Goal: Task Accomplishment & Management: Complete application form

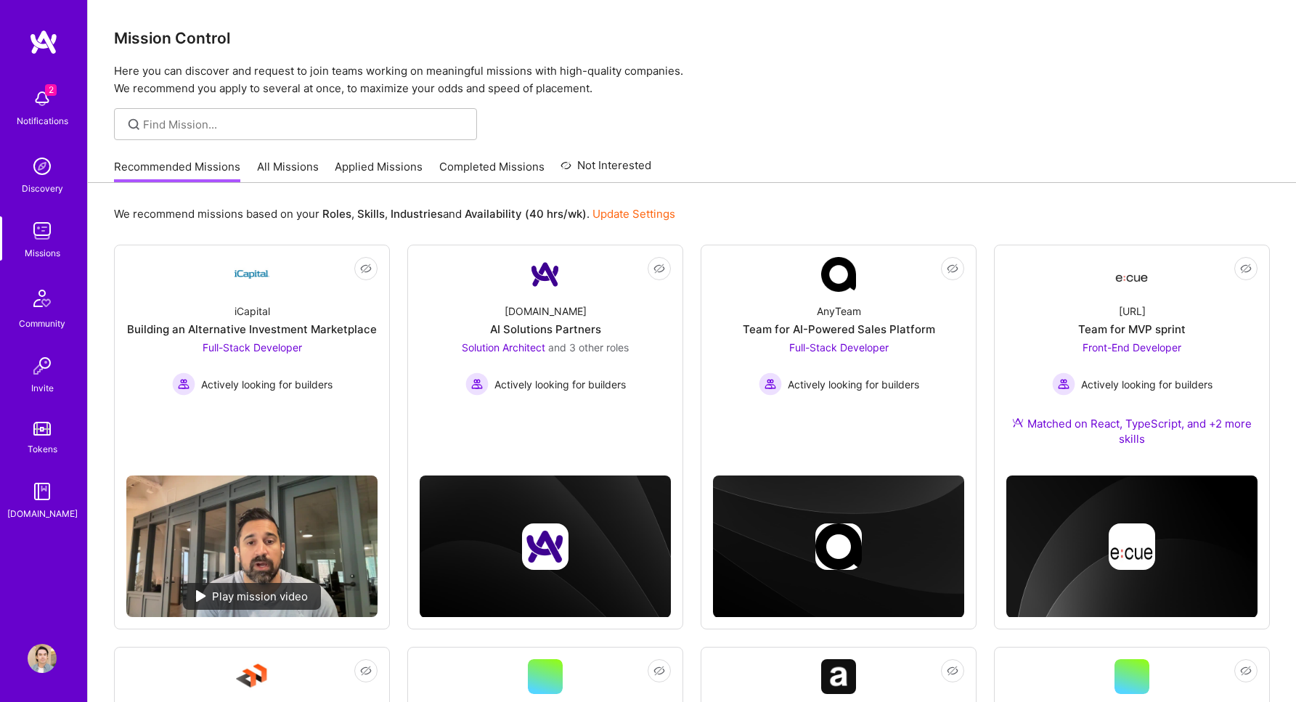
click at [40, 105] on img at bounding box center [42, 98] width 29 height 29
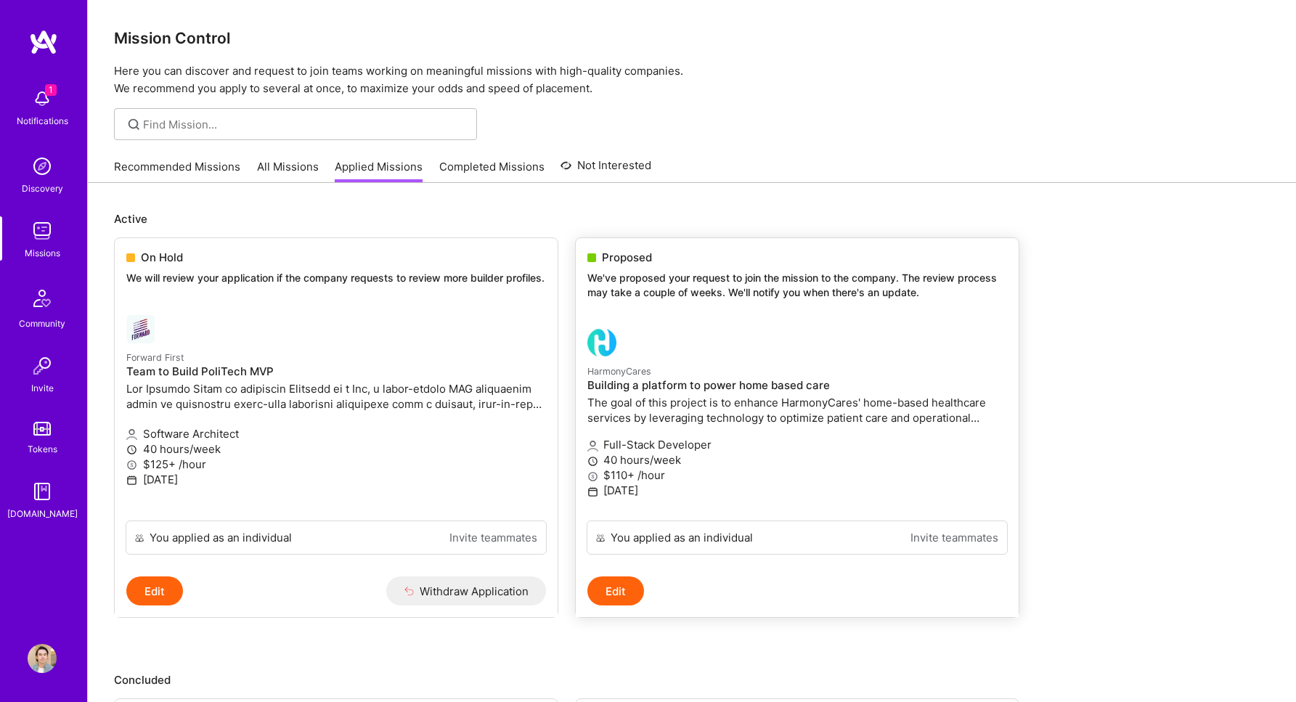
click at [713, 372] on p "HarmonyCares" at bounding box center [797, 371] width 420 height 16
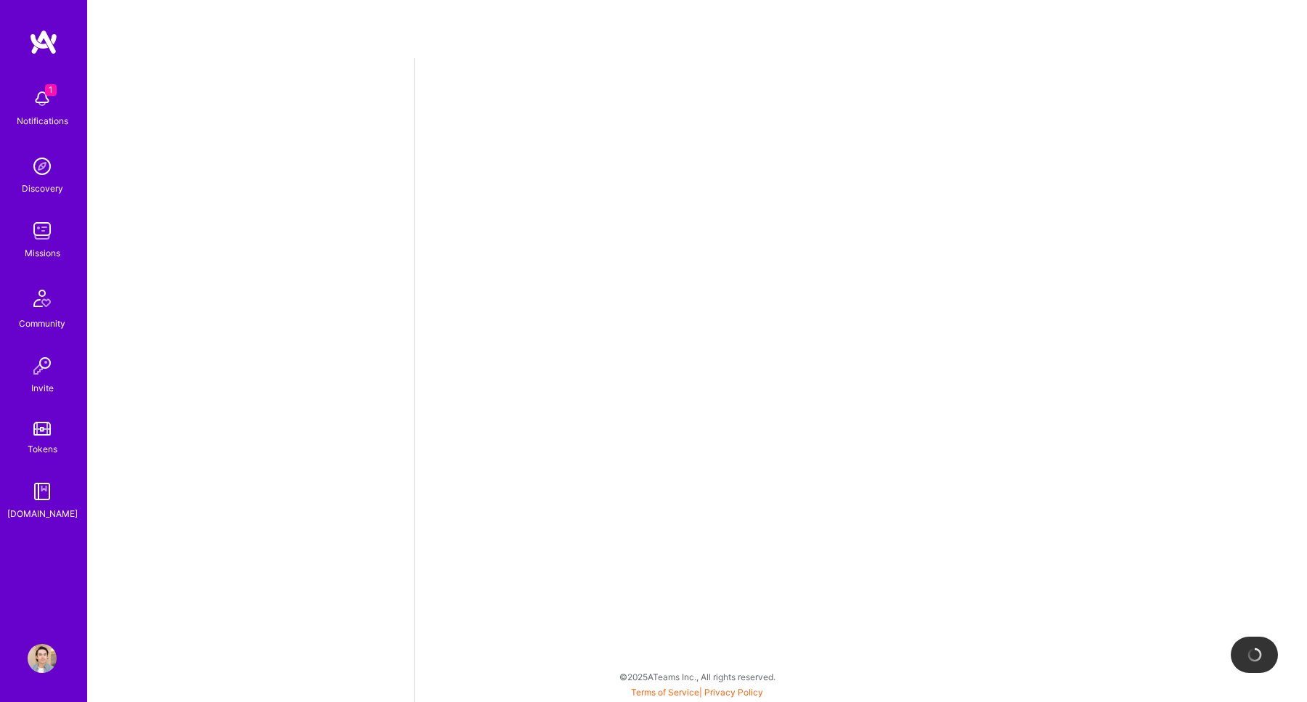
click at [29, 89] on img at bounding box center [42, 98] width 29 height 29
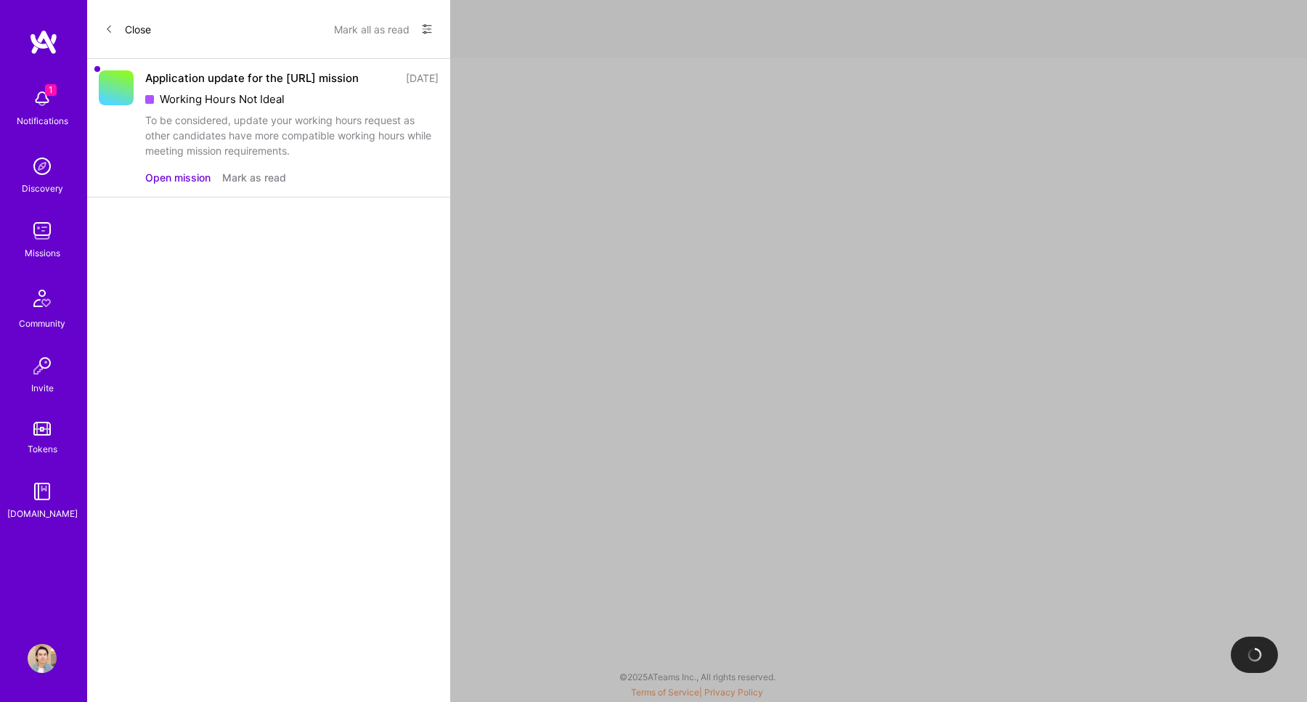
select select "CA"
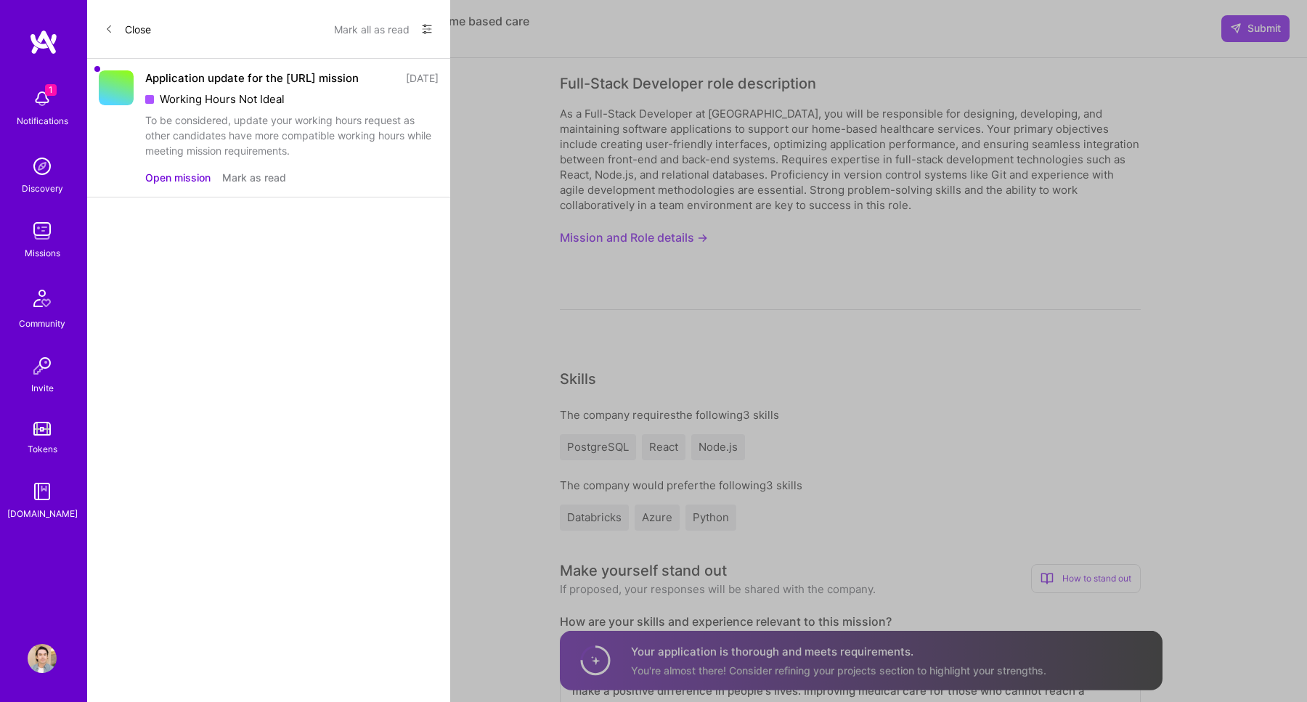
click at [422, 25] on icon at bounding box center [426, 29] width 9 height 9
click at [385, 54] on div "Show all notifications" at bounding box center [338, 59] width 187 height 29
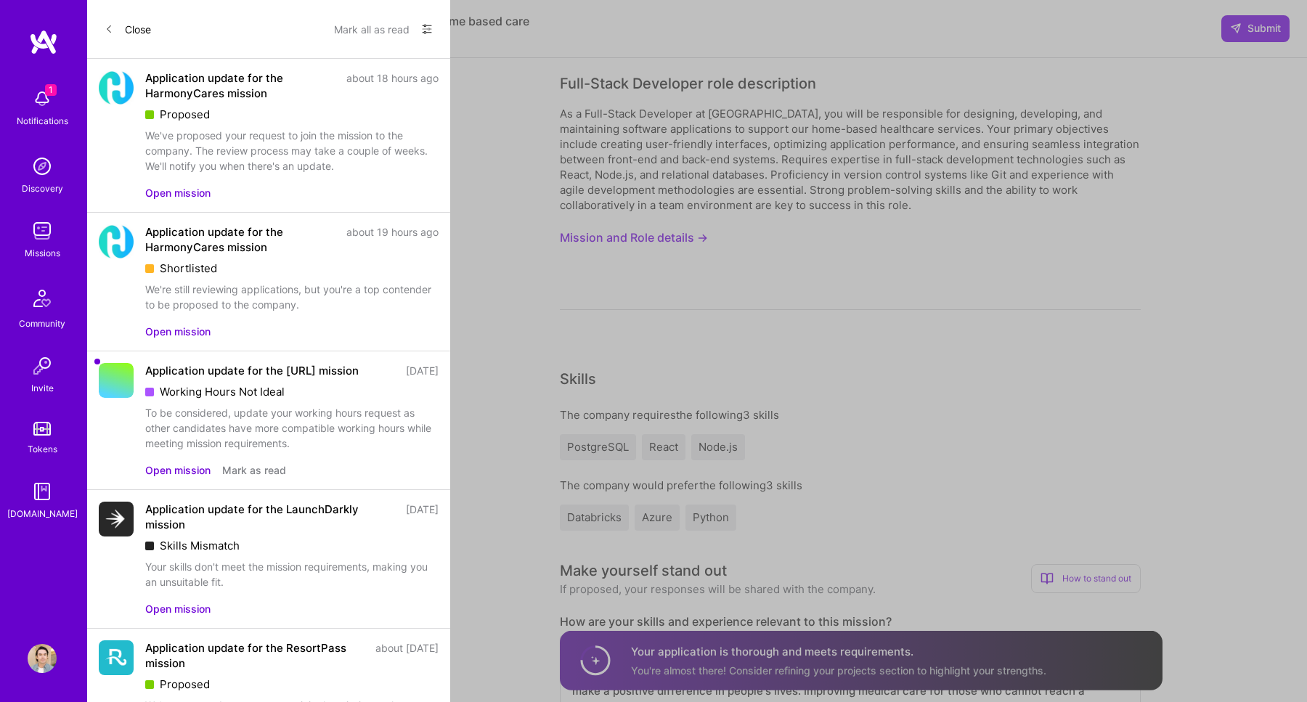
click at [202, 73] on div "Application update for the HarmonyCares mission" at bounding box center [241, 85] width 192 height 30
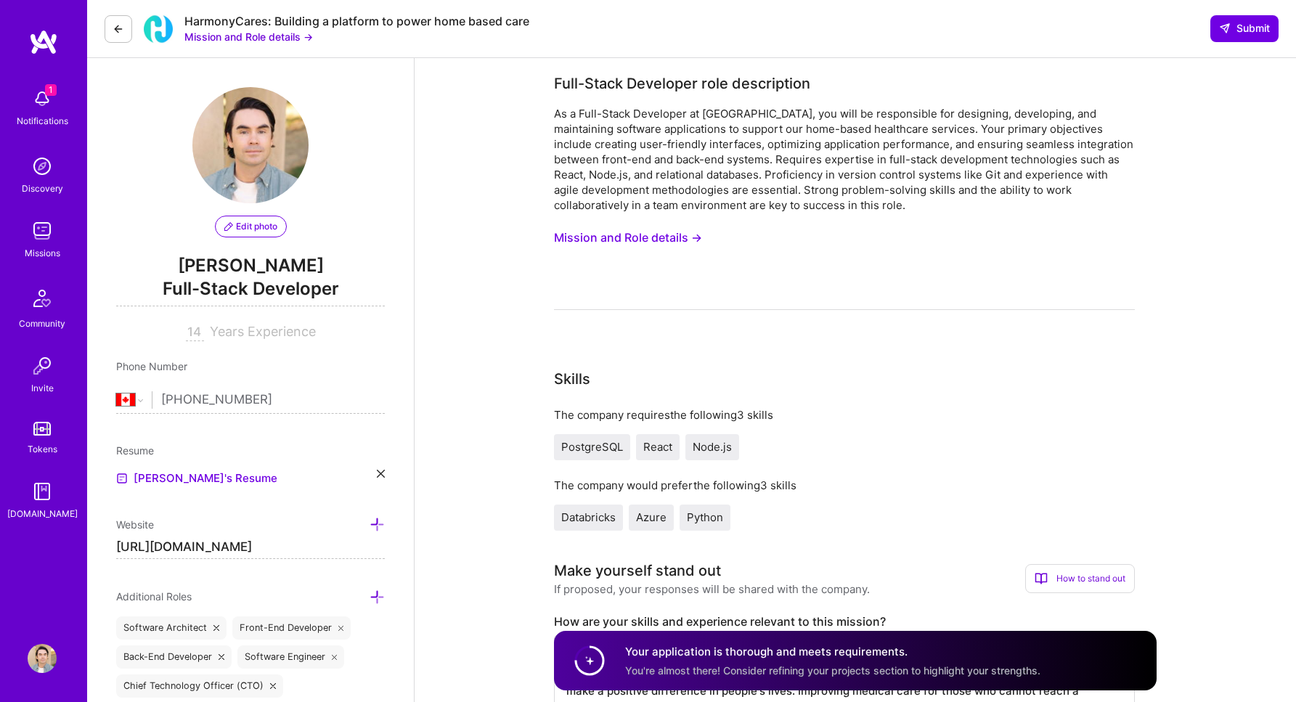
click at [48, 74] on div "1 Notifications Discovery Missions Community Invite Tokens [DOMAIN_NAME]" at bounding box center [43, 326] width 87 height 594
click at [54, 41] on img at bounding box center [43, 42] width 29 height 26
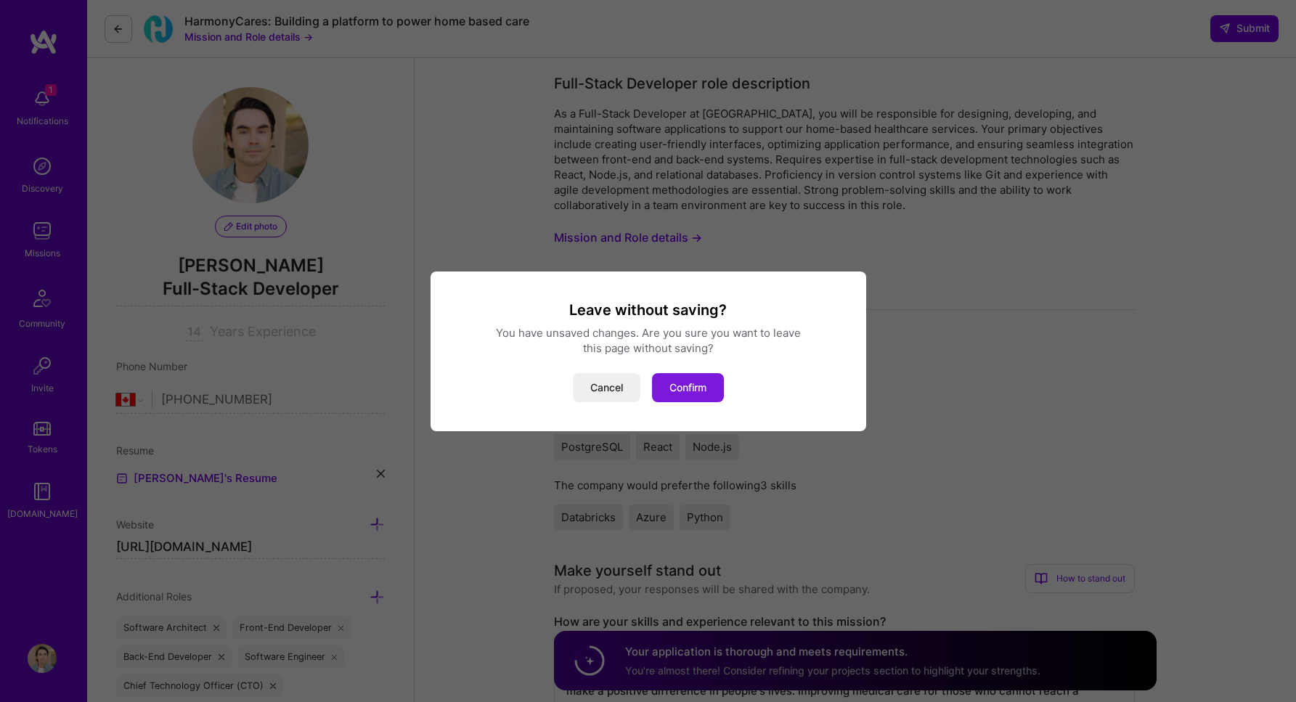
click at [666, 390] on button "Confirm" at bounding box center [688, 387] width 72 height 29
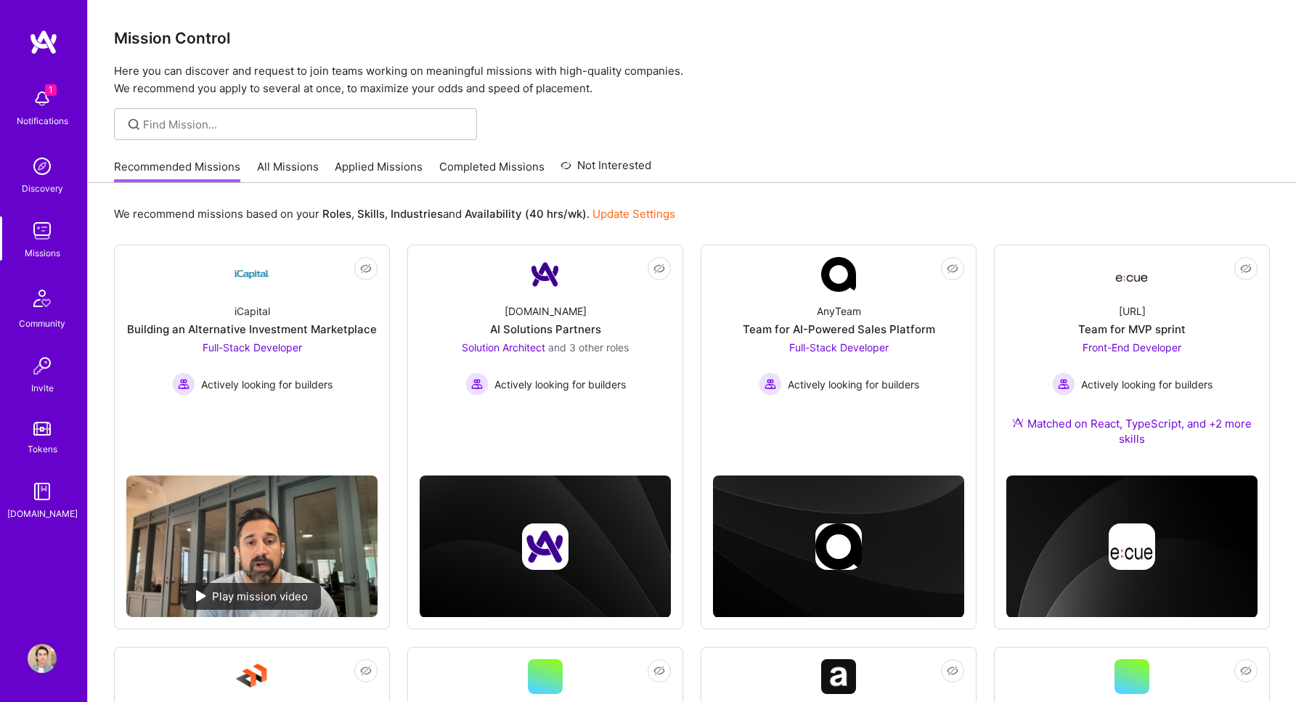
click at [271, 165] on link "All Missions" at bounding box center [288, 171] width 62 height 24
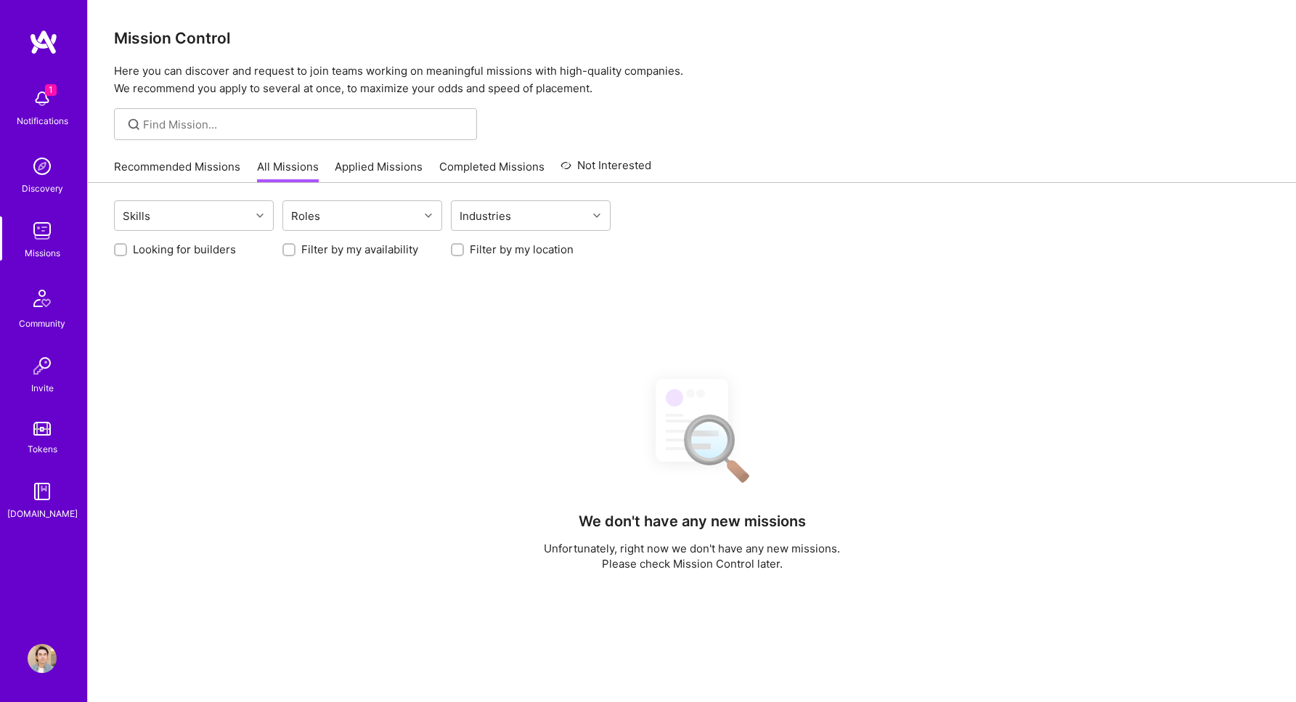
click at [165, 246] on label "Looking for builders" at bounding box center [184, 249] width 103 height 15
click at [127, 246] on input "Looking for builders" at bounding box center [122, 250] width 10 height 10
checkbox input "true"
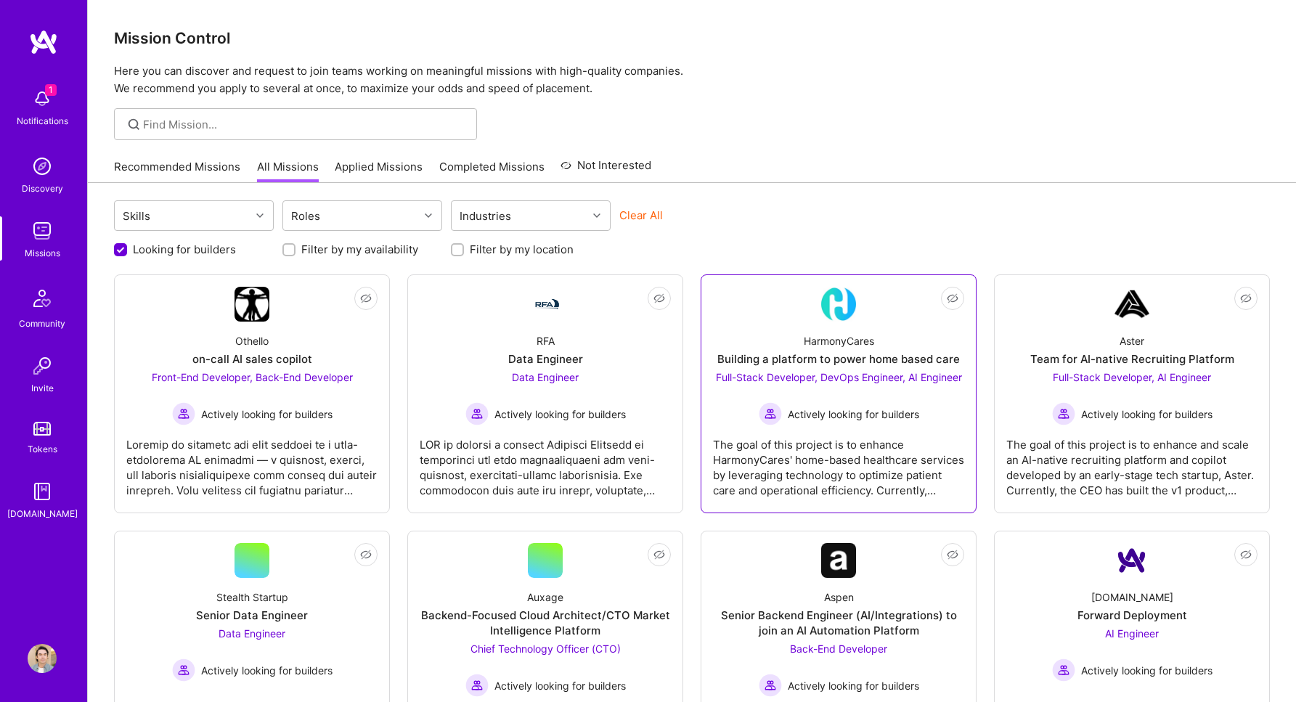
scroll to position [3, 0]
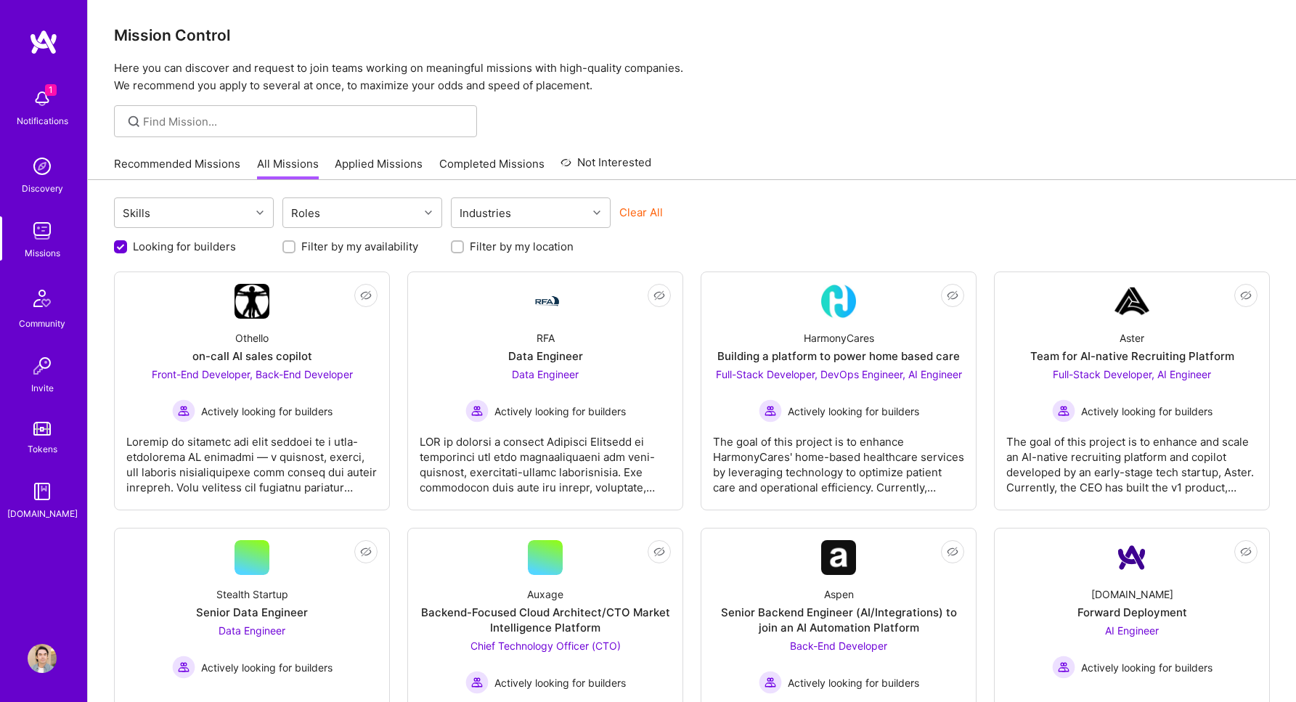
click at [484, 236] on div "Looking for builders Filter by my availability Filter by my location" at bounding box center [692, 243] width 1156 height 23
click at [484, 239] on label "Filter by my location" at bounding box center [522, 246] width 104 height 15
click at [464, 242] on input "Filter by my location" at bounding box center [459, 247] width 10 height 10
checkbox input "true"
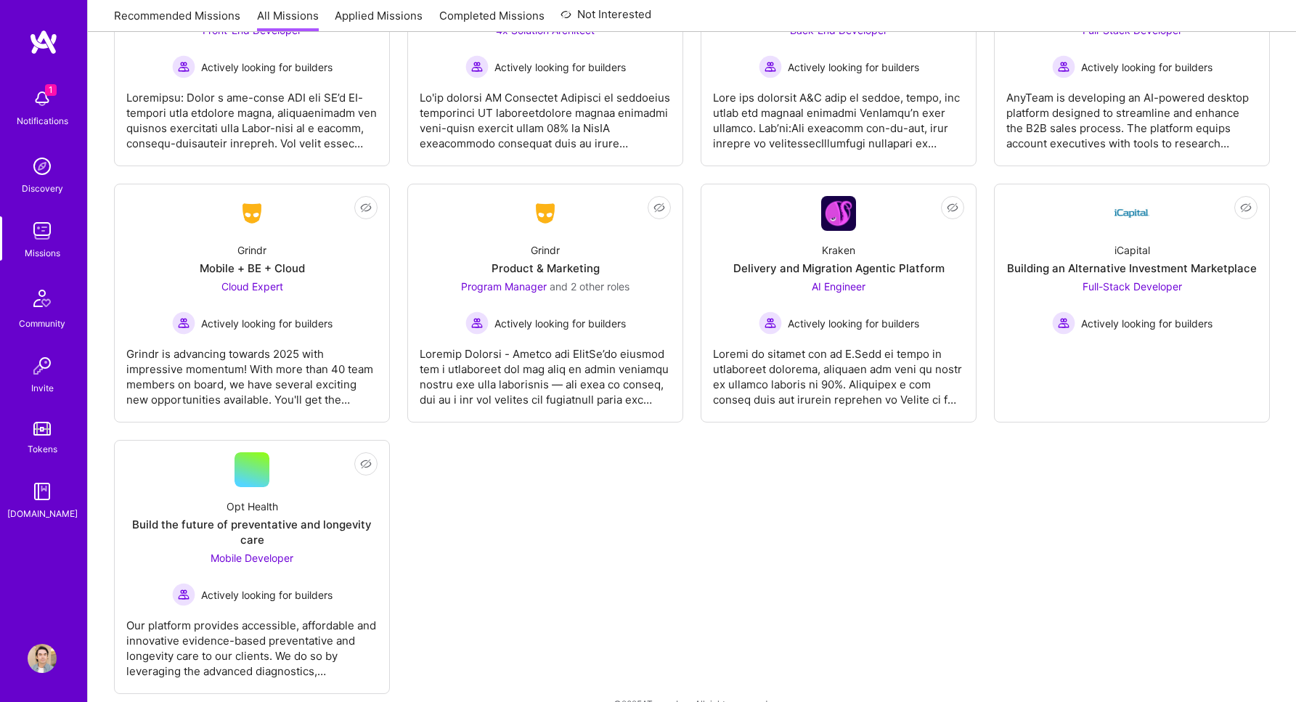
scroll to position [1173, 0]
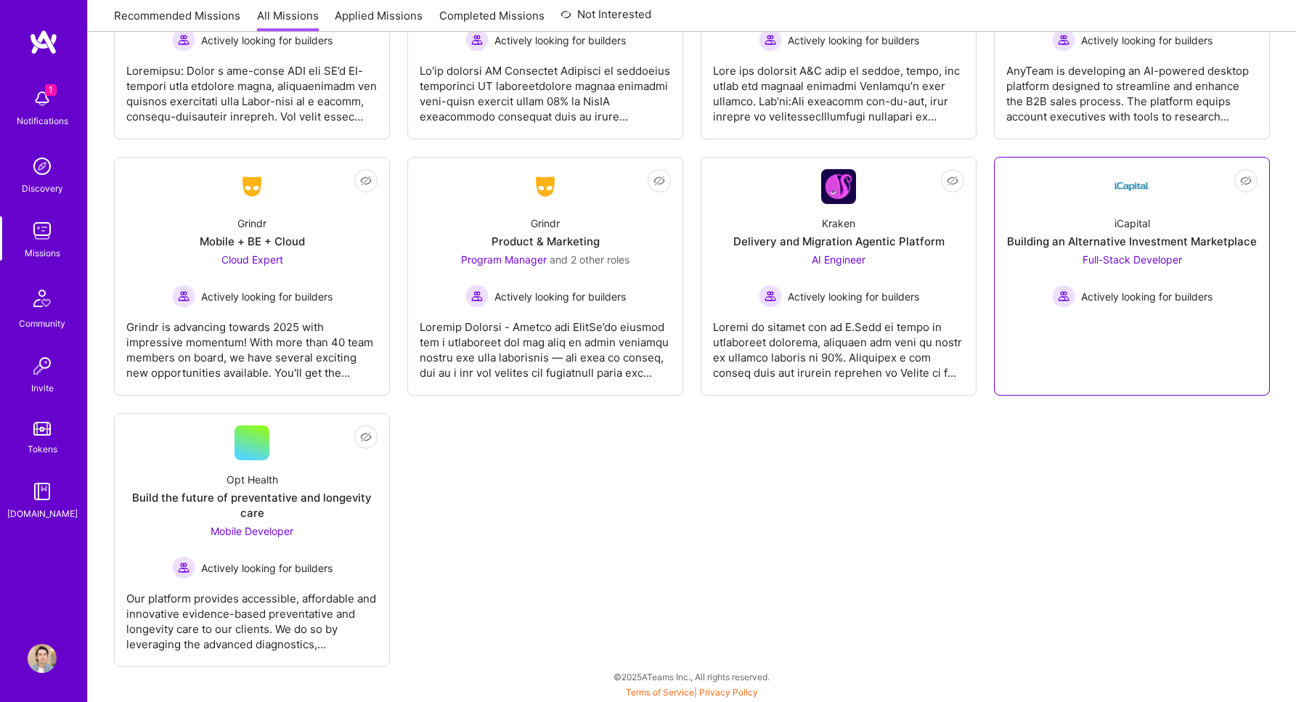
click at [1084, 319] on link "Not Interested iCapital Building an Alternative Investment Marketplace Full-Sta…" at bounding box center [1131, 276] width 251 height 214
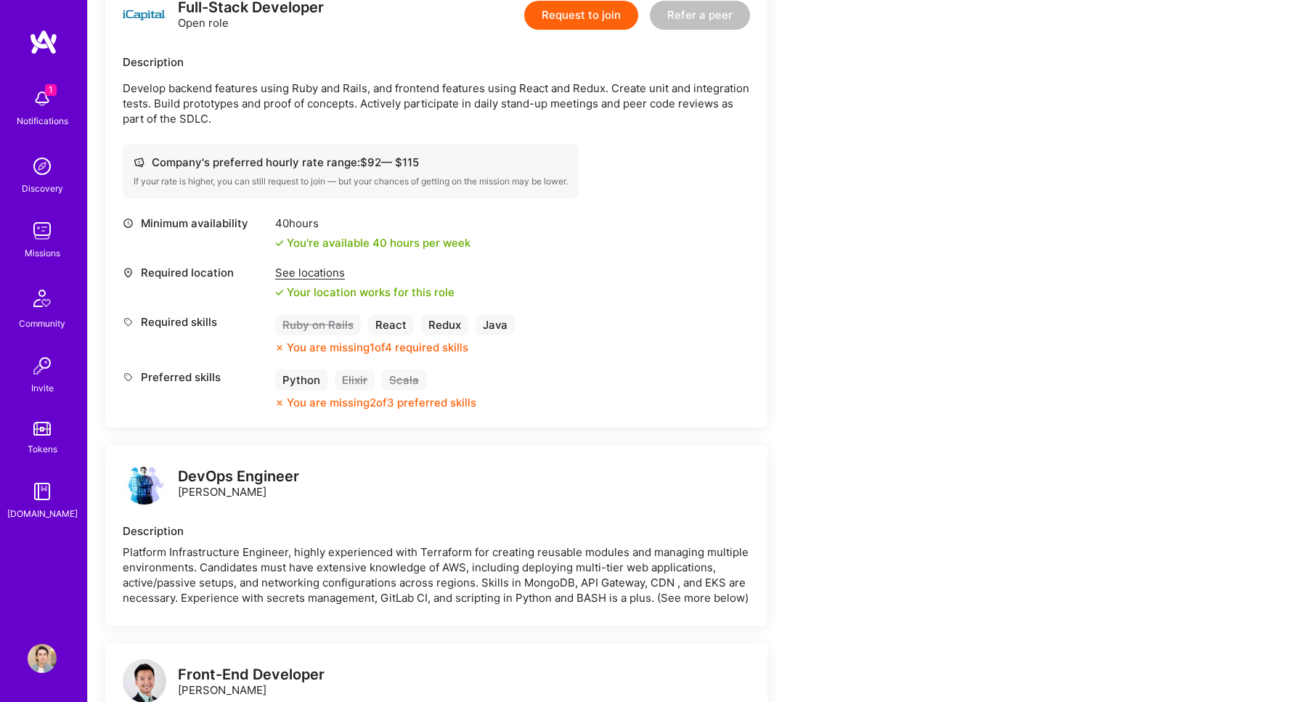
scroll to position [420, 0]
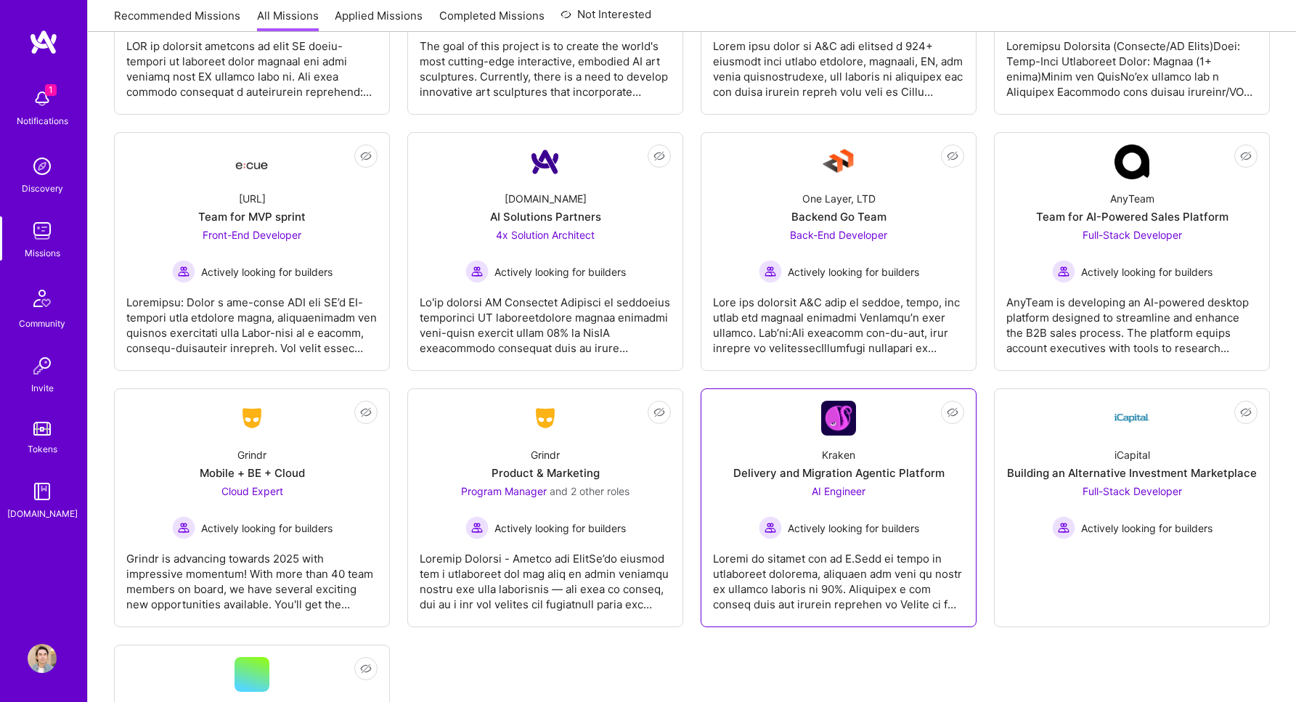
scroll to position [934, 0]
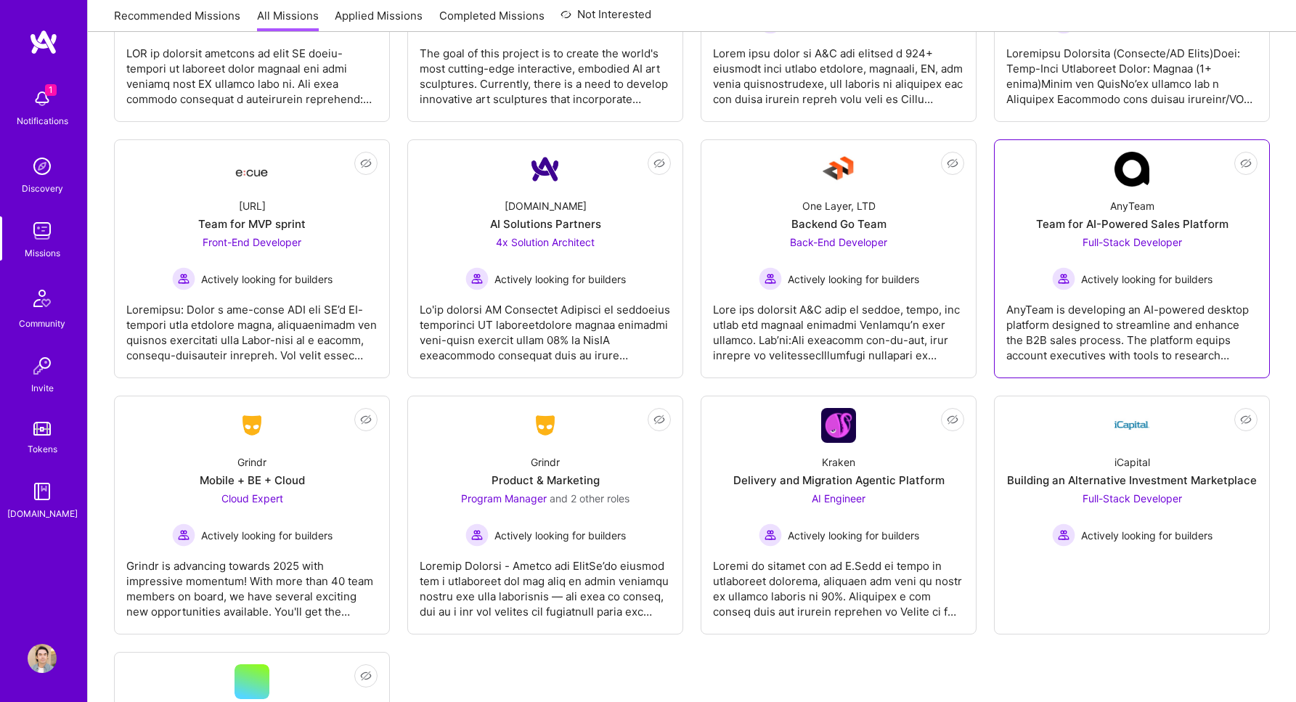
click at [1136, 288] on div "Actively looking for builders" at bounding box center [1132, 278] width 160 height 23
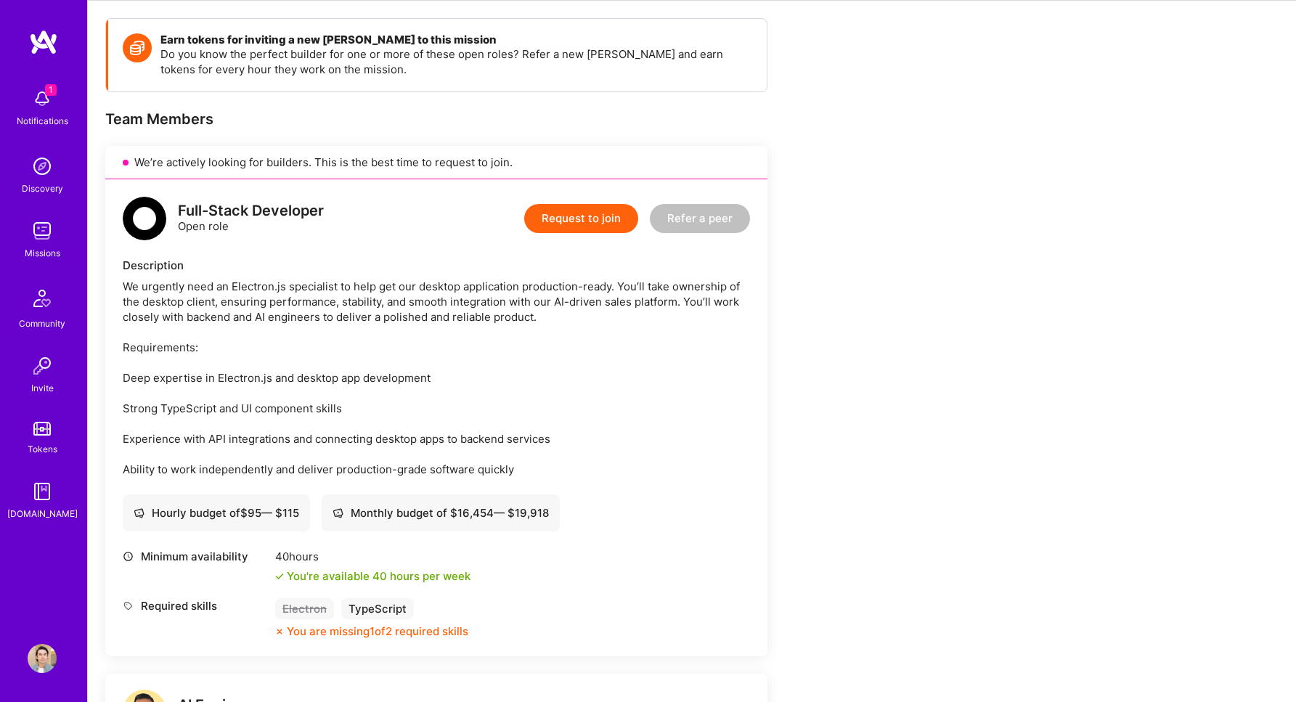
scroll to position [406, 0]
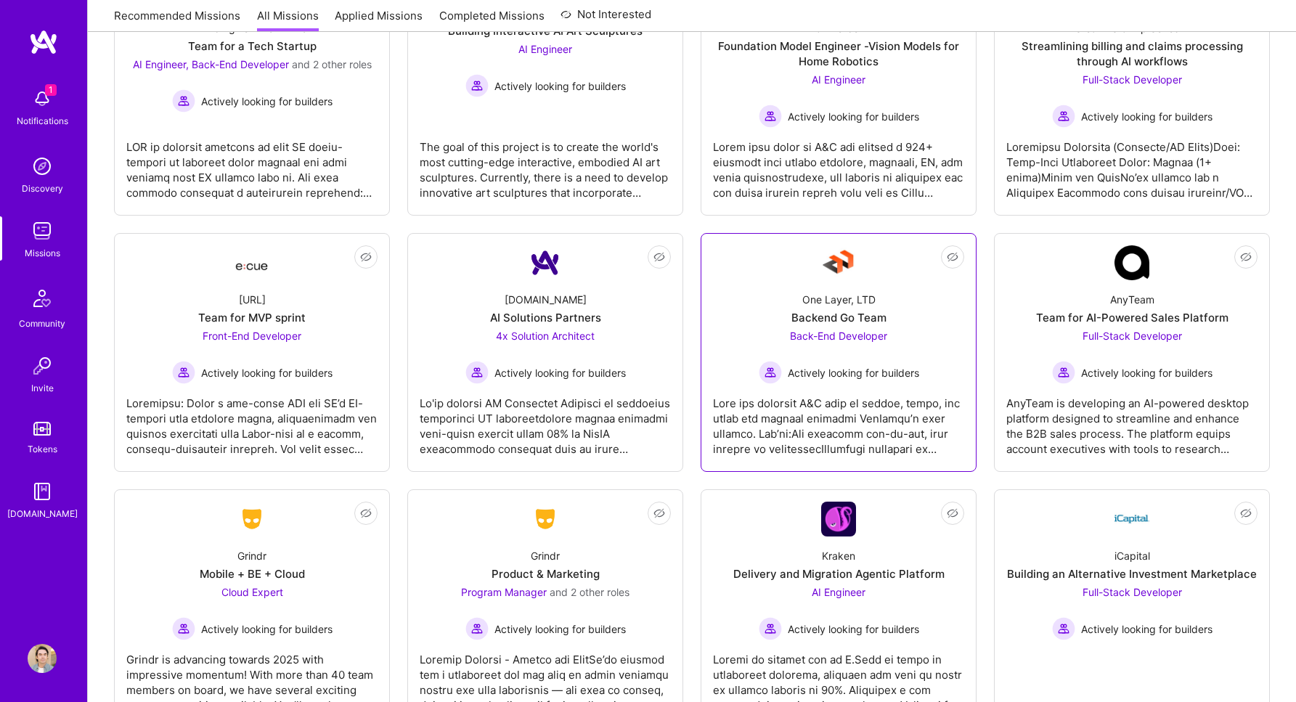
scroll to position [789, 0]
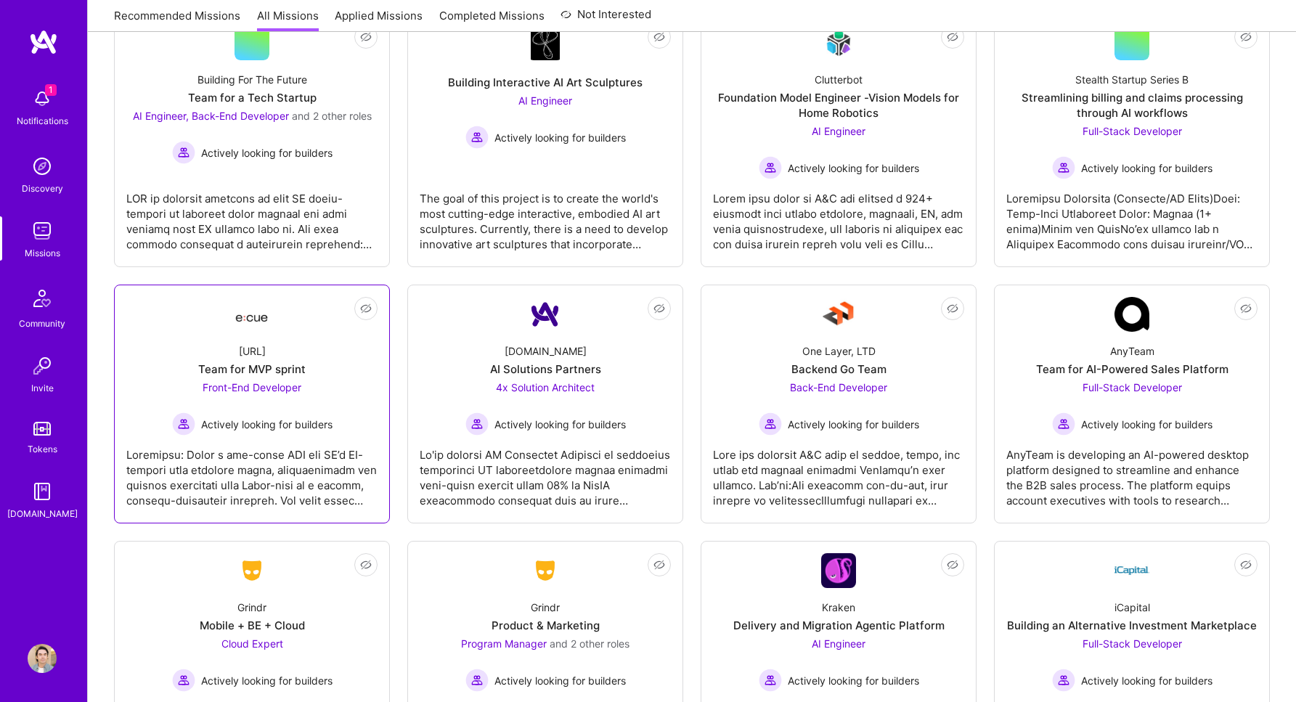
click at [248, 369] on div "Team for MVP sprint" at bounding box center [251, 368] width 107 height 15
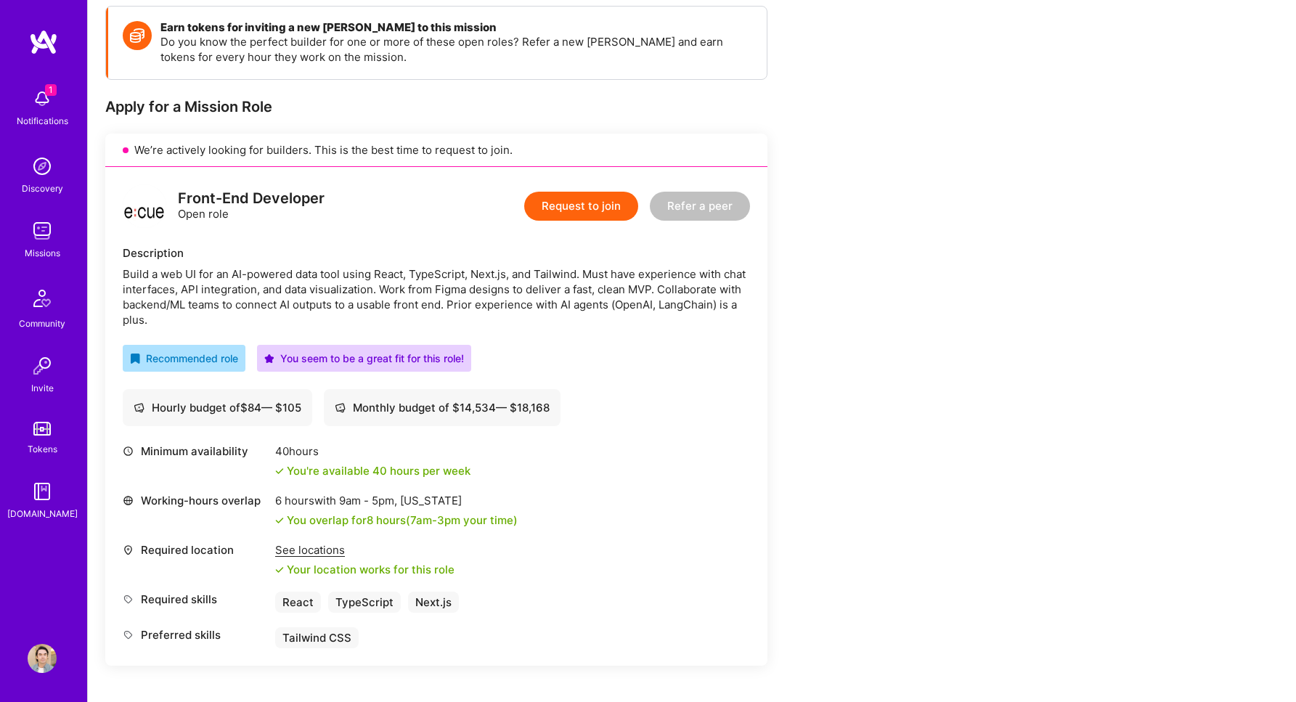
scroll to position [203, 0]
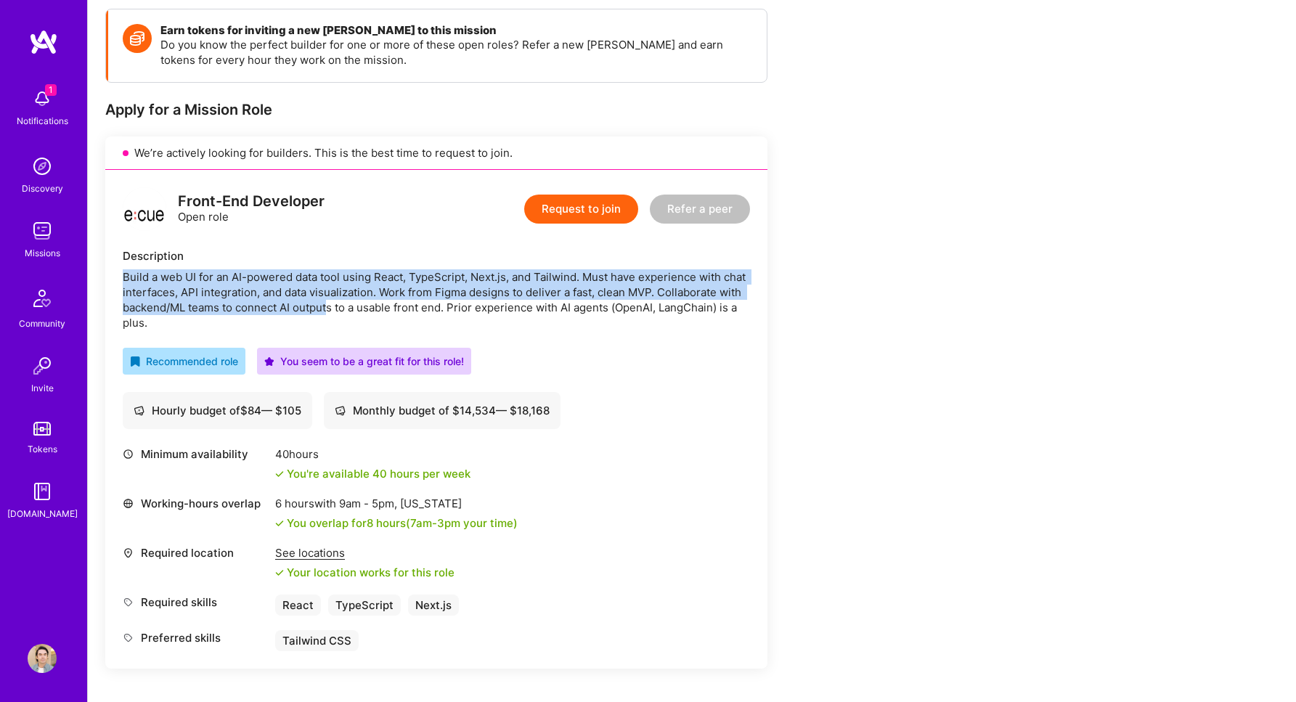
drag, startPoint x: 116, startPoint y: 282, endPoint x: 362, endPoint y: 299, distance: 246.7
click at [329, 301] on div "Front-End Developer Open role Request to join Refer a peer Description Build a …" at bounding box center [436, 419] width 662 height 499
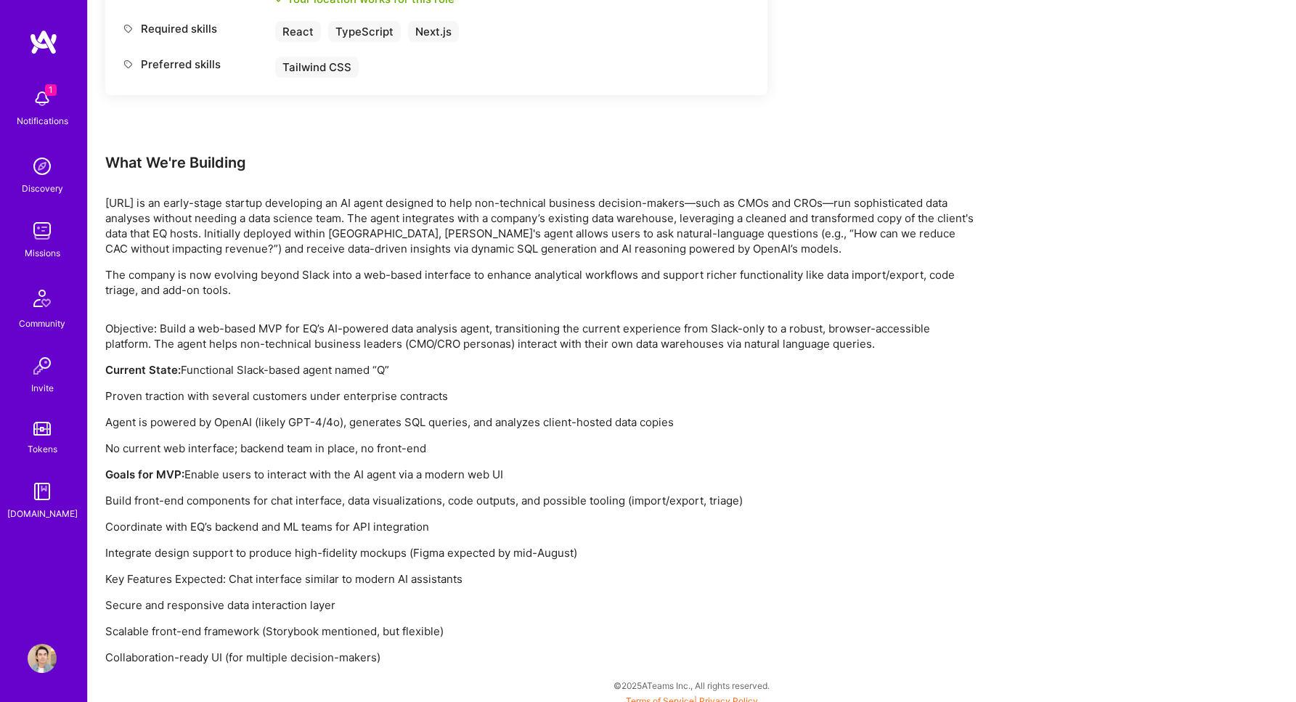
scroll to position [782, 0]
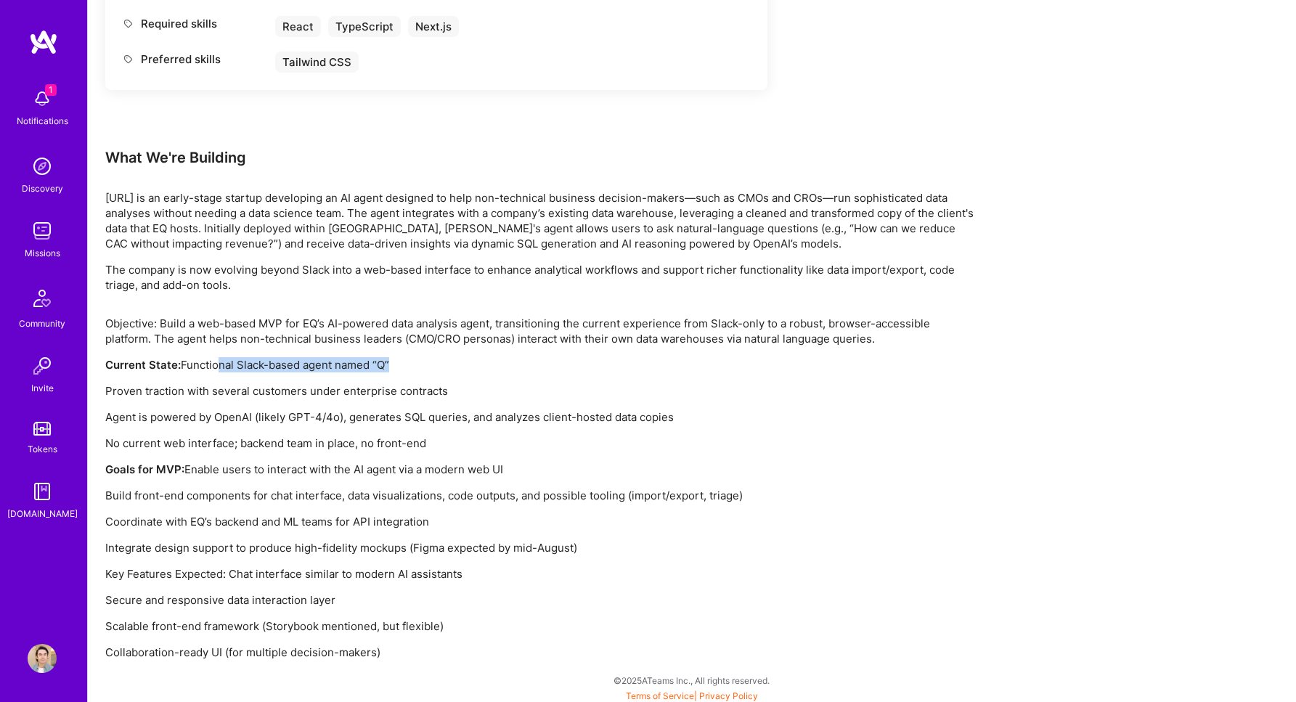
drag, startPoint x: 287, startPoint y: 363, endPoint x: 428, endPoint y: 369, distance: 140.9
click at [428, 369] on p "Current State: Functional Slack-based agent named “Q”" at bounding box center [540, 364] width 871 height 15
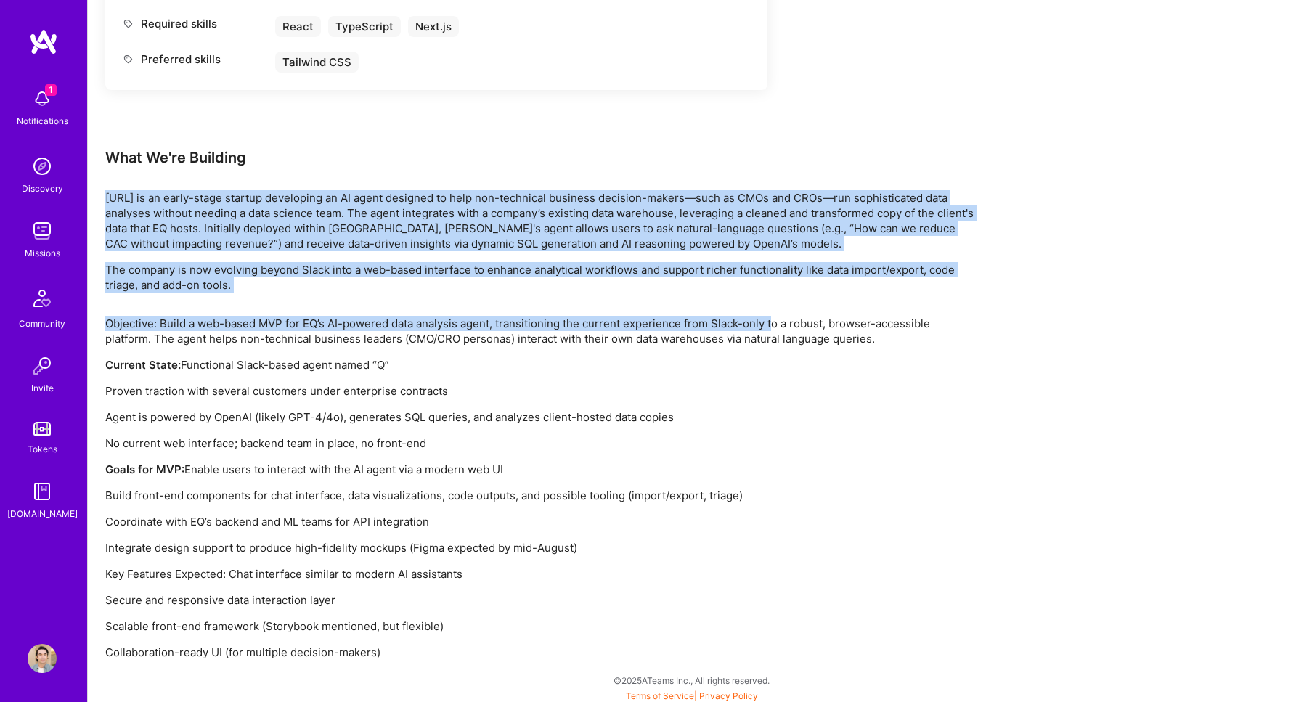
drag, startPoint x: 142, startPoint y: 189, endPoint x: 770, endPoint y: 330, distance: 644.2
click at [770, 330] on div "Earn tokens for inviting a new [PERSON_NAME] to this mission Do you know the pe…" at bounding box center [540, 45] width 871 height 1230
click at [770, 330] on p "Objective: Build a web-based MVP for EQ’s AI-powered data analysis agent, trans…" at bounding box center [540, 331] width 871 height 30
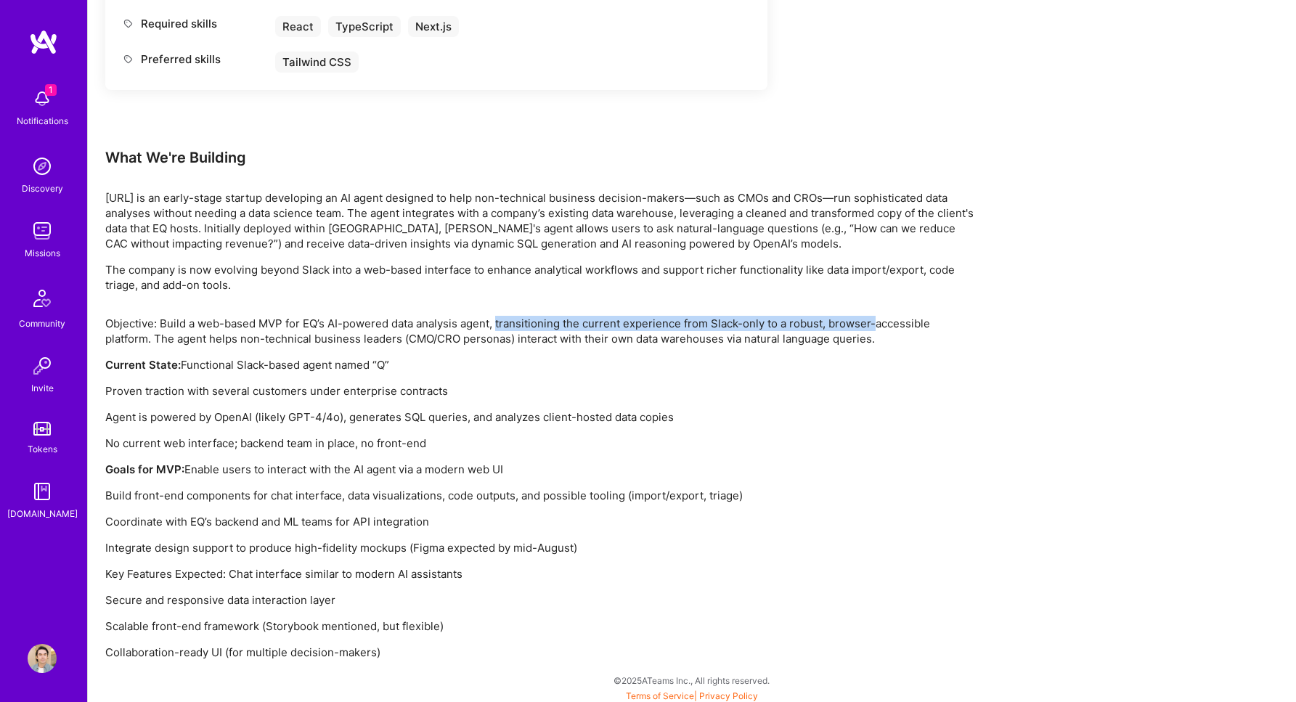
drag, startPoint x: 502, startPoint y: 323, endPoint x: 878, endPoint y: 323, distance: 376.0
click at [878, 323] on p "Objective: Build a web-based MVP for EQ’s AI-powered data analysis agent, trans…" at bounding box center [540, 331] width 871 height 30
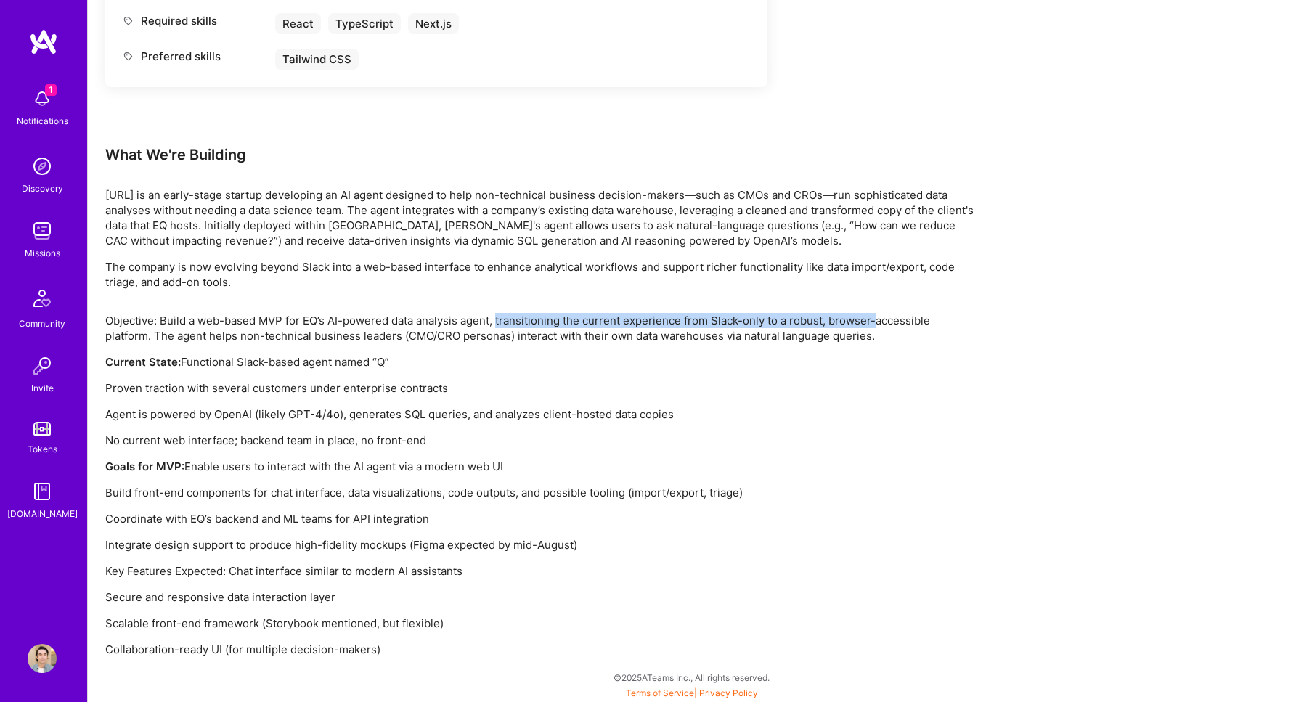
scroll to position [785, 0]
click at [231, 353] on p "Current State: Functional Slack-based agent named “Q”" at bounding box center [540, 360] width 871 height 15
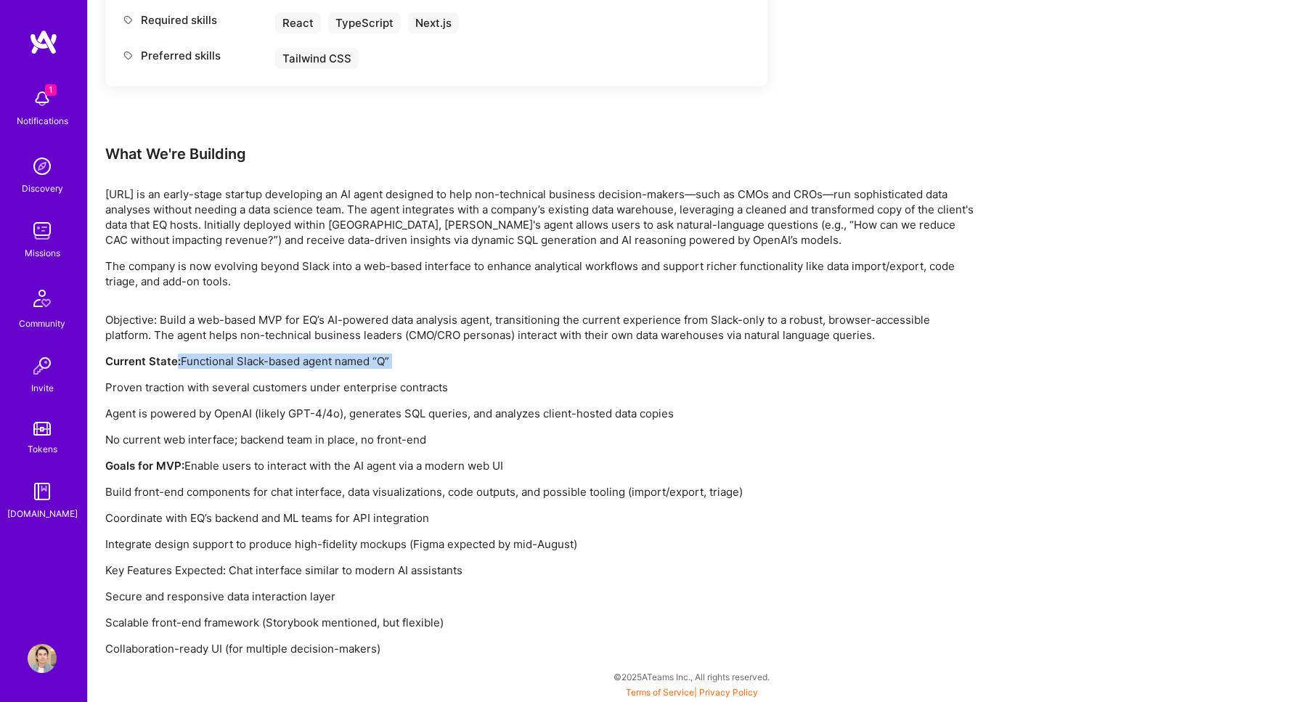
drag, startPoint x: 178, startPoint y: 358, endPoint x: 397, endPoint y: 376, distance: 220.0
click at [397, 376] on div "Objective: Build a web-based MVP for EQ’s AI-powered data analysis agent, trans…" at bounding box center [540, 484] width 871 height 344
drag, startPoint x: 182, startPoint y: 393, endPoint x: 343, endPoint y: 397, distance: 160.5
click at [343, 397] on div "Objective: Build a web-based MVP for EQ’s AI-powered data analysis agent, trans…" at bounding box center [540, 484] width 871 height 344
click at [342, 412] on p "Agent is powered by OpenAI (likely GPT-4/4o), generates SQL queries, and analyz…" at bounding box center [540, 413] width 871 height 15
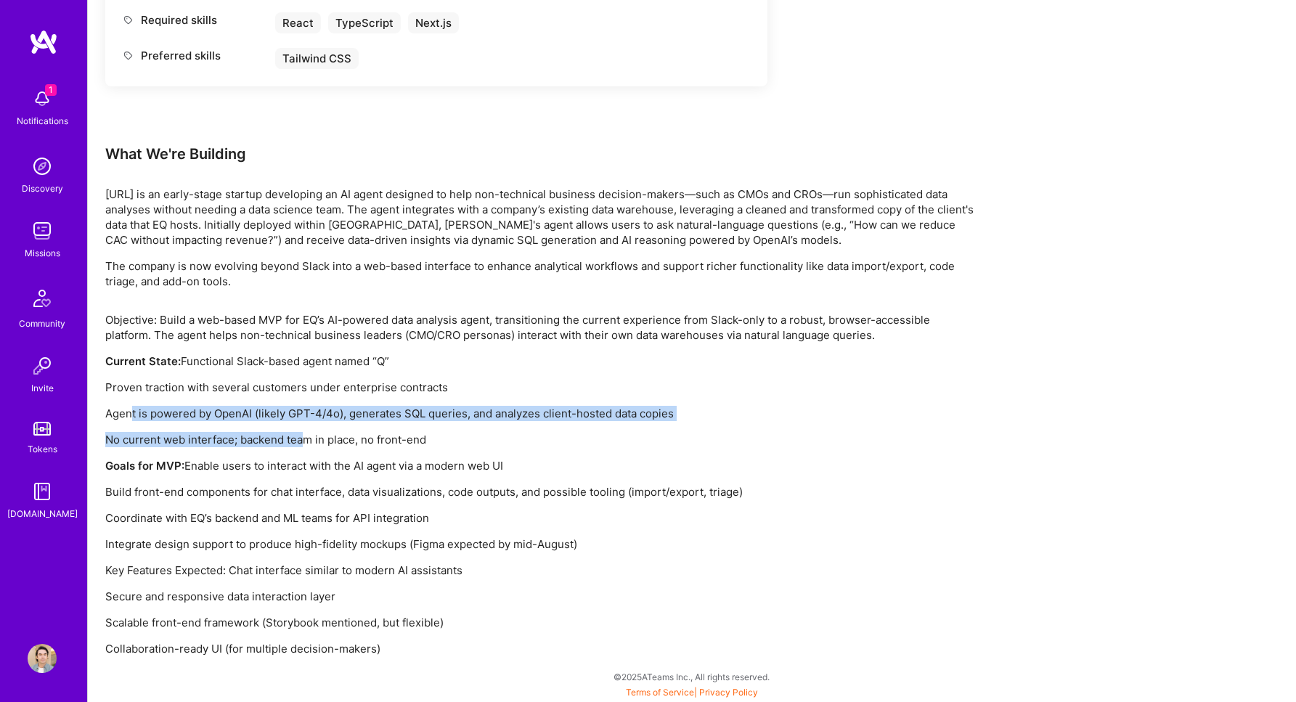
drag, startPoint x: 132, startPoint y: 412, endPoint x: 301, endPoint y: 433, distance: 169.6
click at [301, 433] on div "Objective: Build a web-based MVP for EQ’s AI-powered data analysis agent, trans…" at bounding box center [540, 484] width 871 height 344
click at [274, 443] on p "No current web interface; backend team in place, no front-end" at bounding box center [540, 439] width 871 height 15
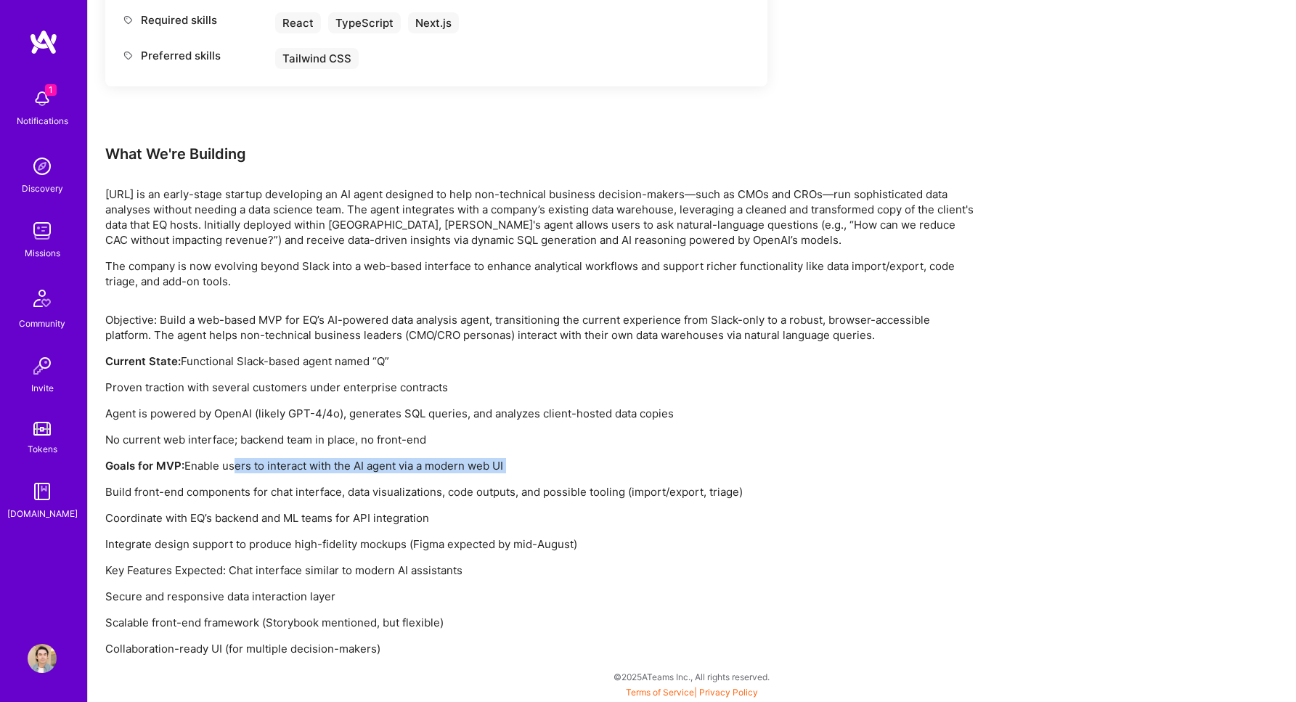
drag, startPoint x: 232, startPoint y: 462, endPoint x: 377, endPoint y: 474, distance: 144.9
click at [377, 474] on div "Objective: Build a web-based MVP for EQ’s AI-powered data analysis agent, trans…" at bounding box center [540, 484] width 871 height 344
click at [308, 497] on p "Build front-end components for chat interface, data visualizations, code output…" at bounding box center [540, 491] width 871 height 15
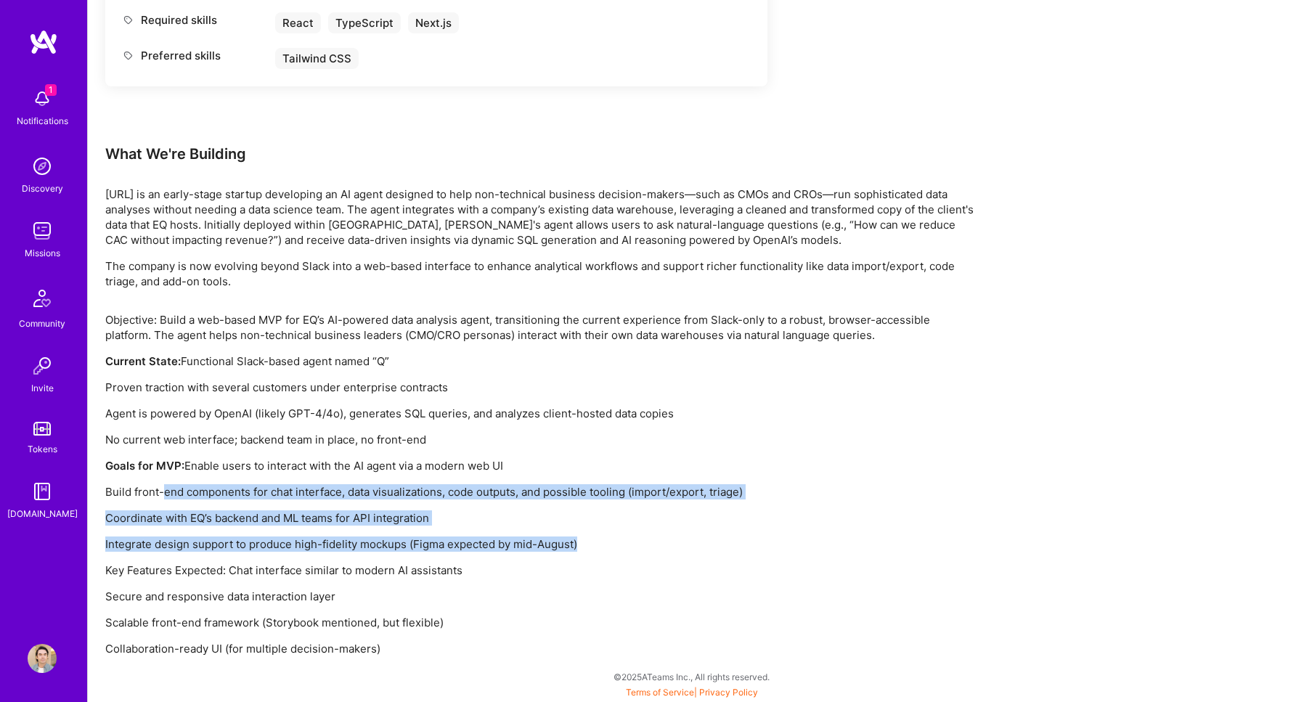
drag, startPoint x: 165, startPoint y: 489, endPoint x: 587, endPoint y: 539, distance: 425.4
click at [587, 539] on div "Objective: Build a web-based MVP for EQ’s AI-powered data analysis agent, trans…" at bounding box center [540, 484] width 871 height 344
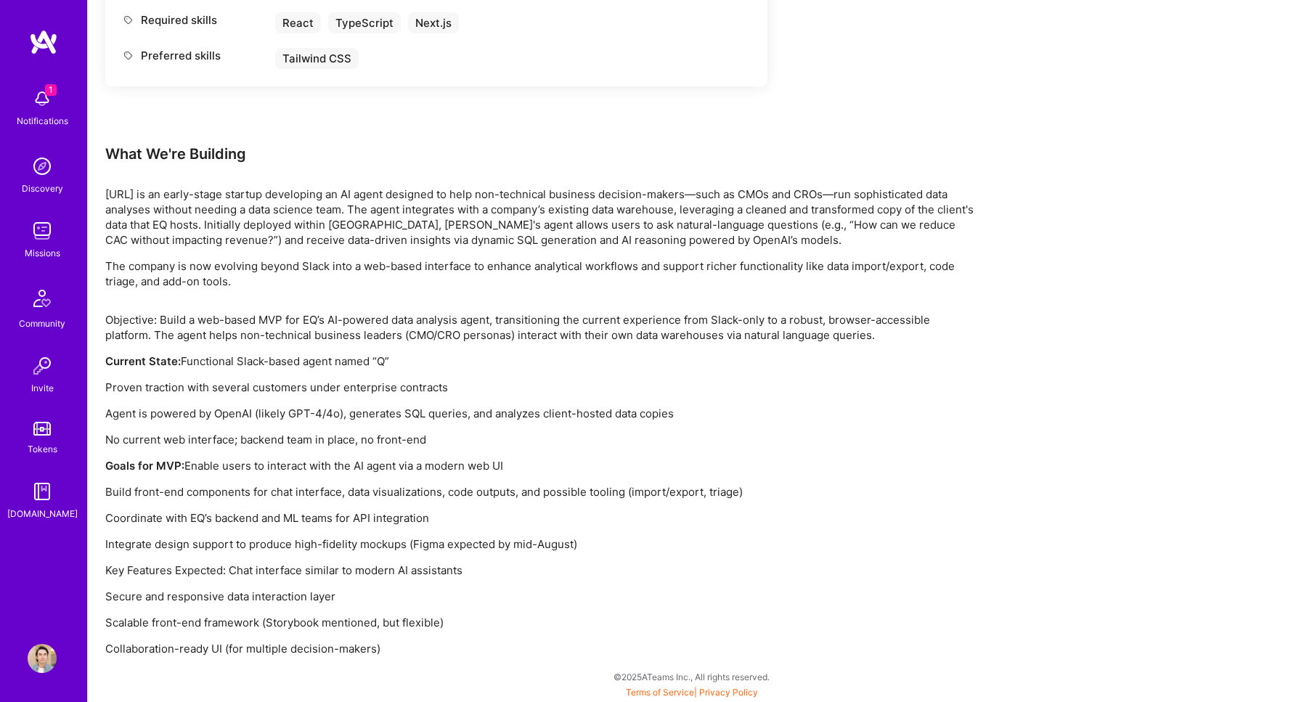
click at [251, 560] on div "Objective: Build a web-based MVP for EQ’s AI-powered data analysis agent, trans…" at bounding box center [540, 484] width 871 height 344
drag, startPoint x: 219, startPoint y: 540, endPoint x: 353, endPoint y: 551, distance: 134.7
click at [353, 551] on p "Integrate design support to produce high-fidelity mockups (Figma expected by mi…" at bounding box center [540, 543] width 871 height 15
click at [306, 600] on p "Secure and responsive data interaction layer" at bounding box center [540, 596] width 871 height 15
drag, startPoint x: 293, startPoint y: 623, endPoint x: 370, endPoint y: 626, distance: 77.8
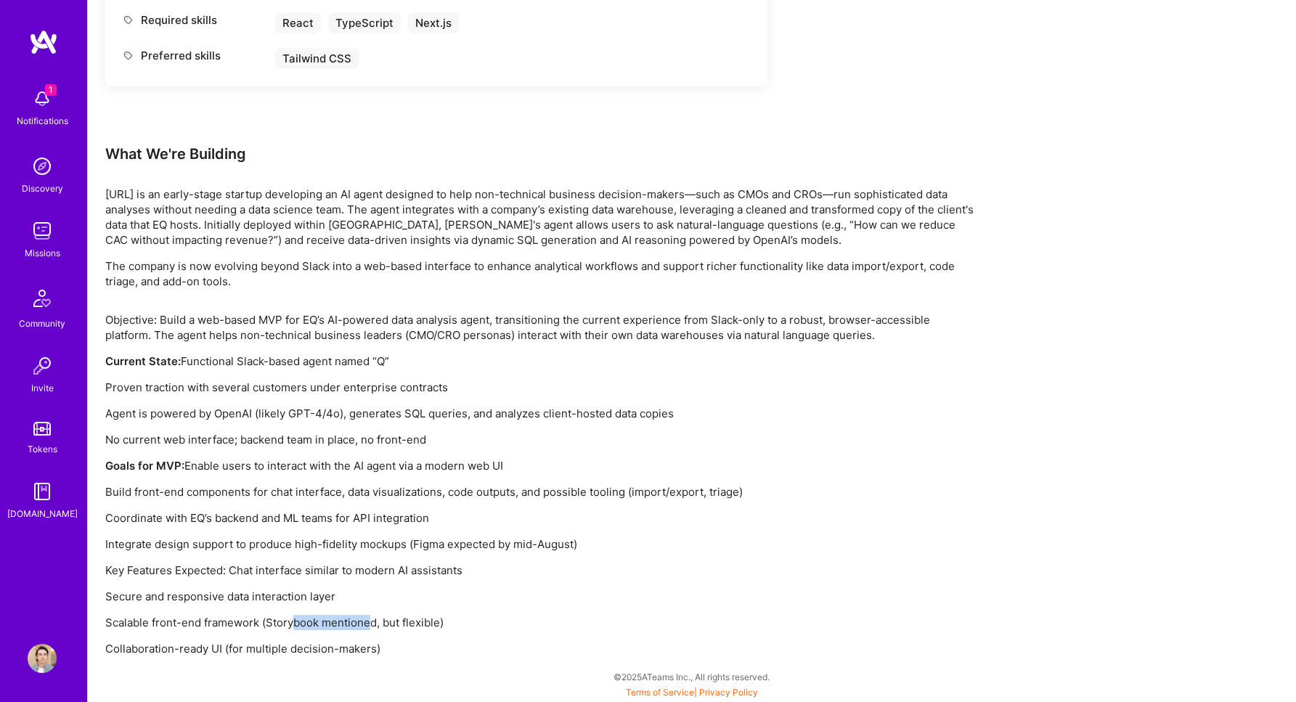
click at [370, 626] on p "Scalable front-end framework (Storybook mentioned, but flexible)" at bounding box center [540, 622] width 871 height 15
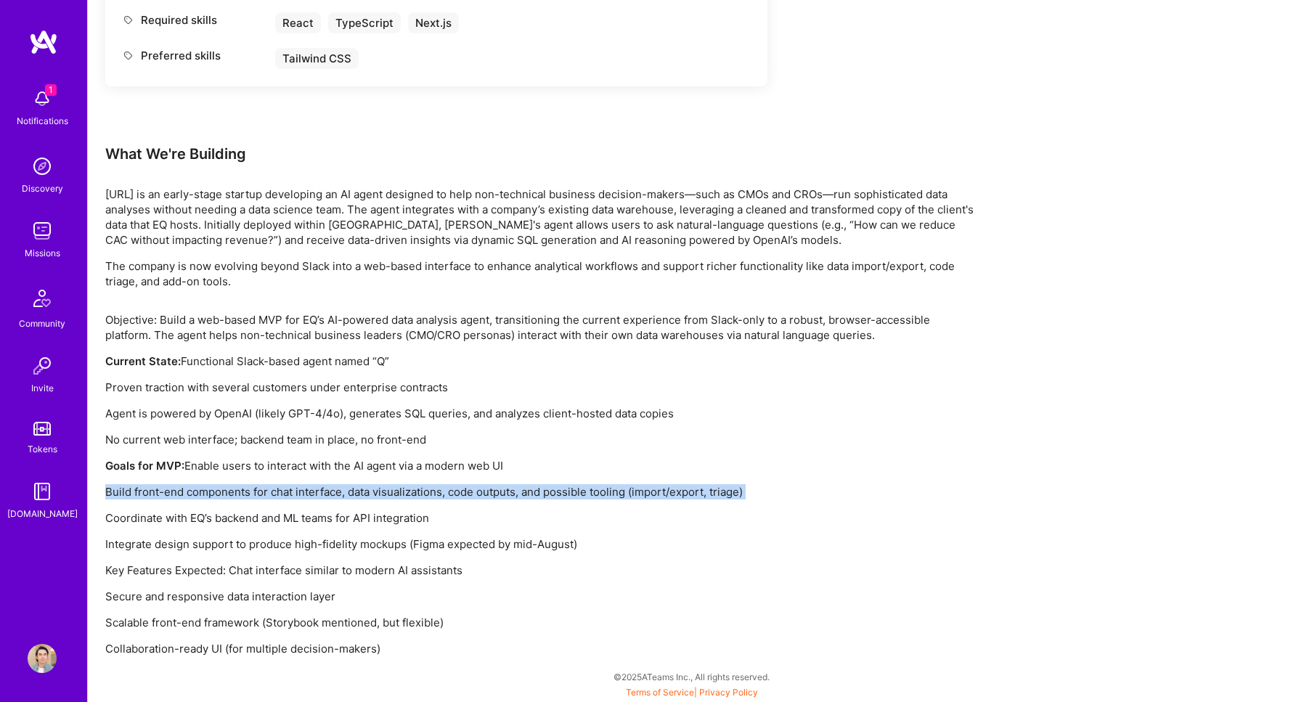
drag, startPoint x: 239, startPoint y: 486, endPoint x: 706, endPoint y: 499, distance: 467.7
click at [706, 499] on div "Objective: Build a web-based MVP for EQ’s AI-powered data analysis agent, trans…" at bounding box center [540, 484] width 871 height 344
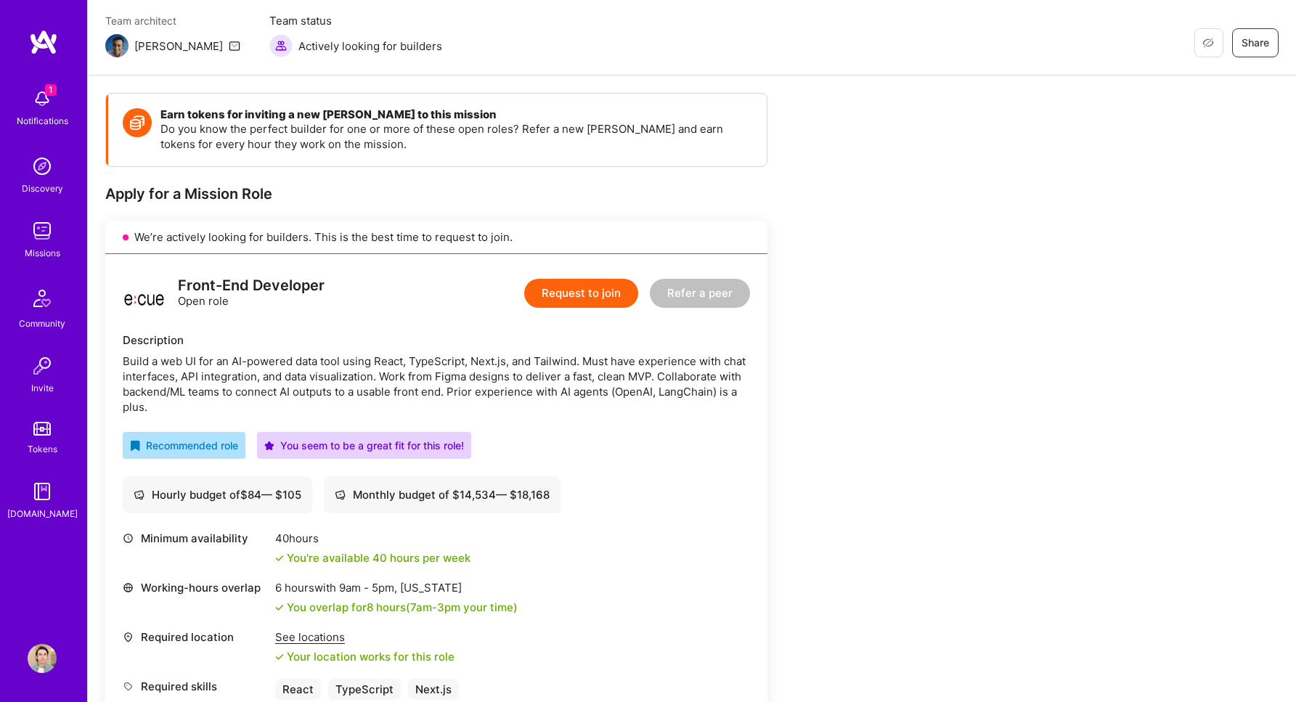
scroll to position [0, 0]
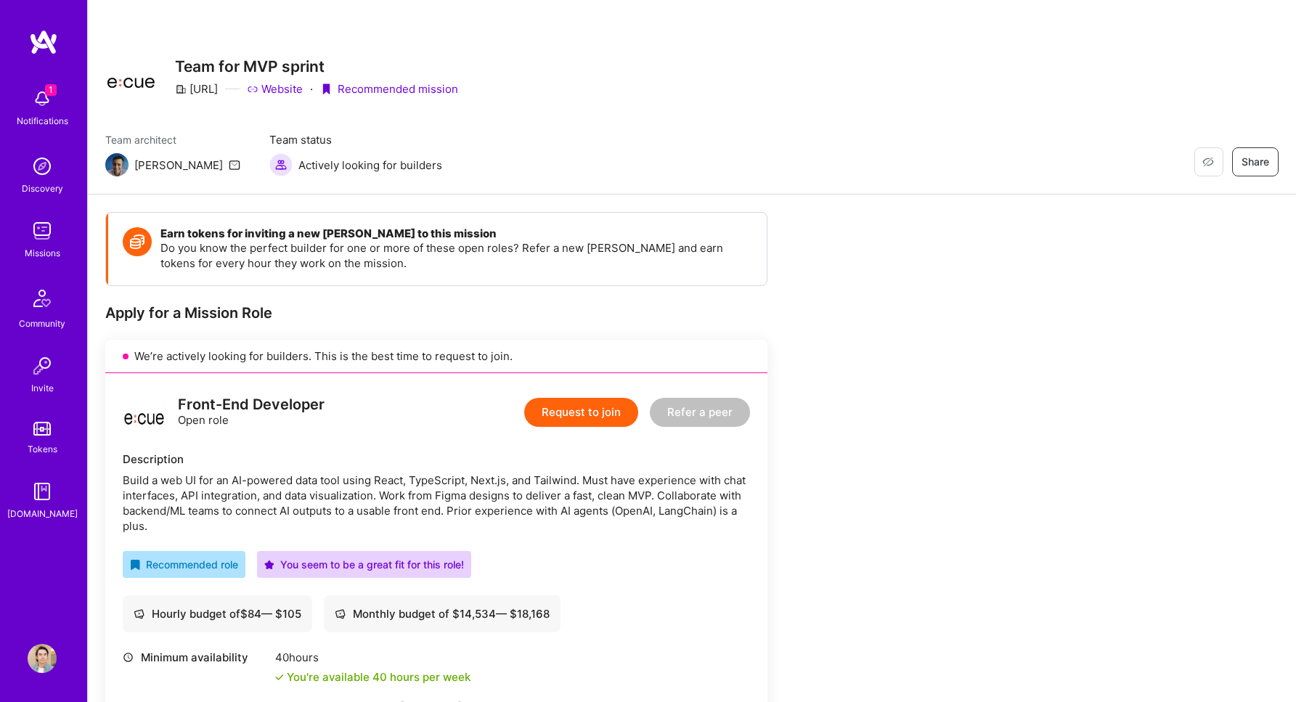
click at [592, 415] on button "Request to join" at bounding box center [581, 412] width 114 height 29
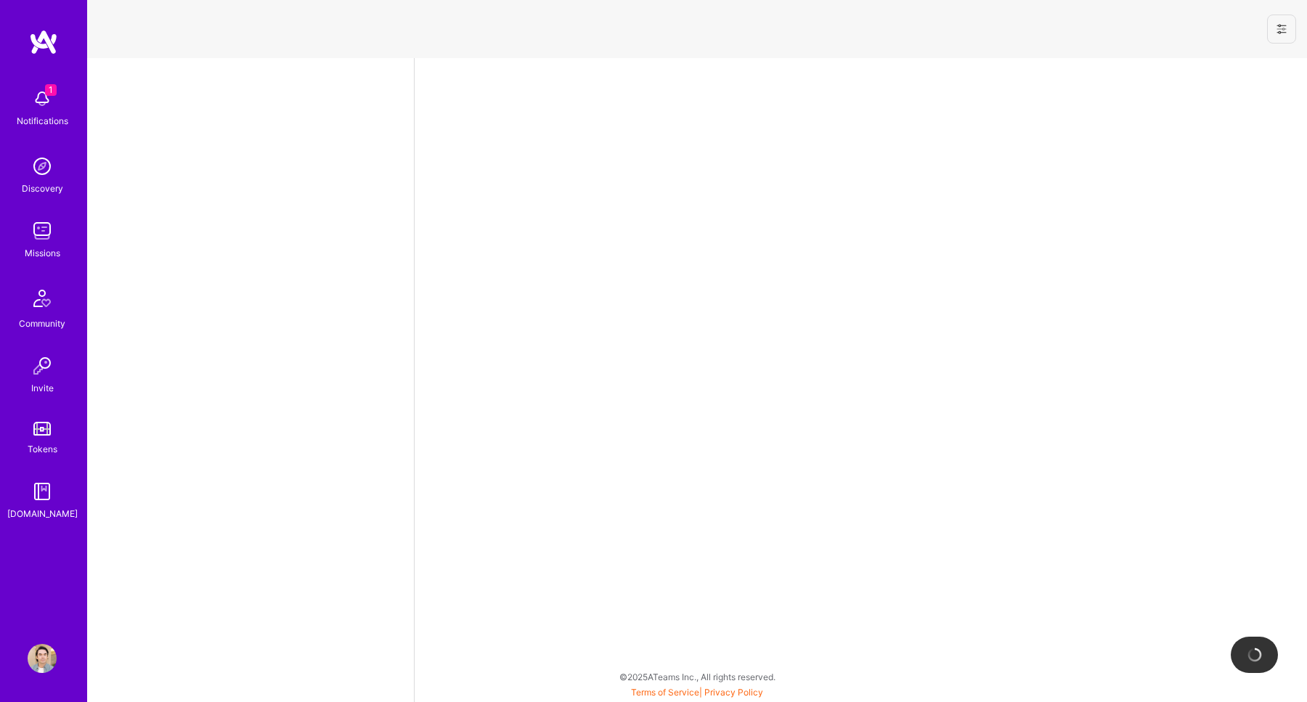
select select "CA"
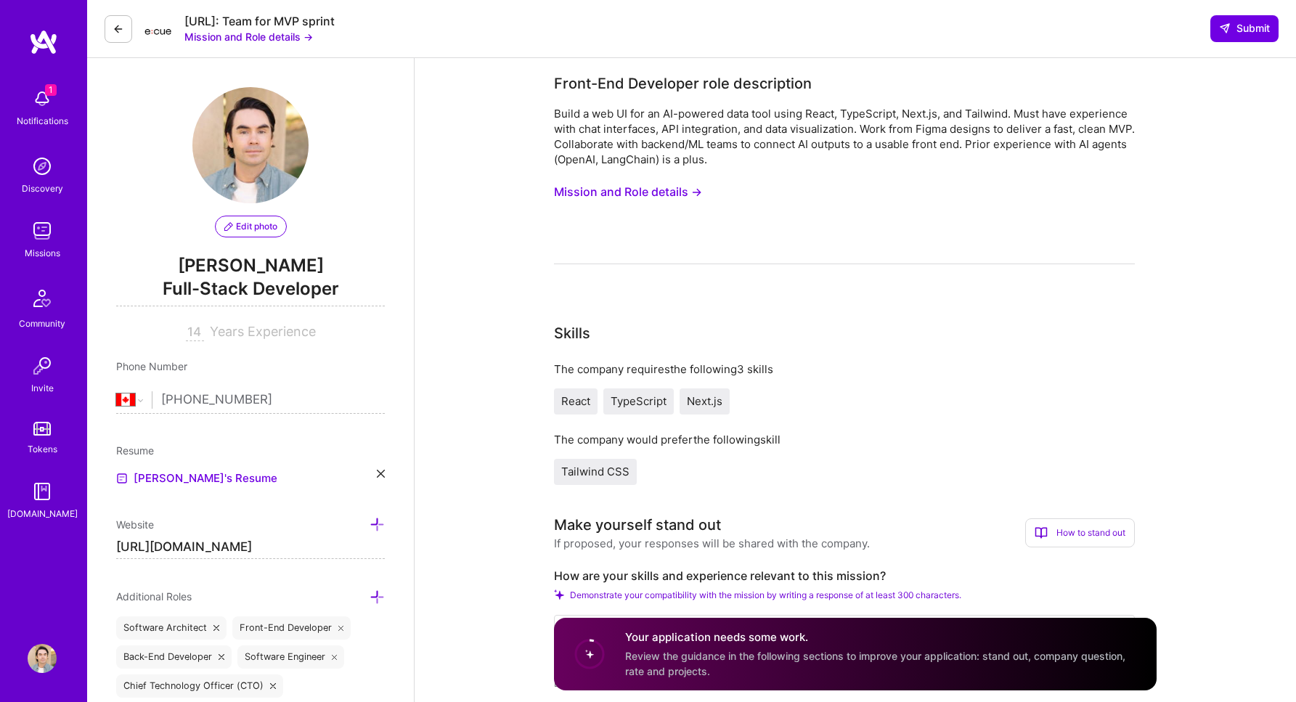
click at [127, 29] on button at bounding box center [119, 29] width 28 height 28
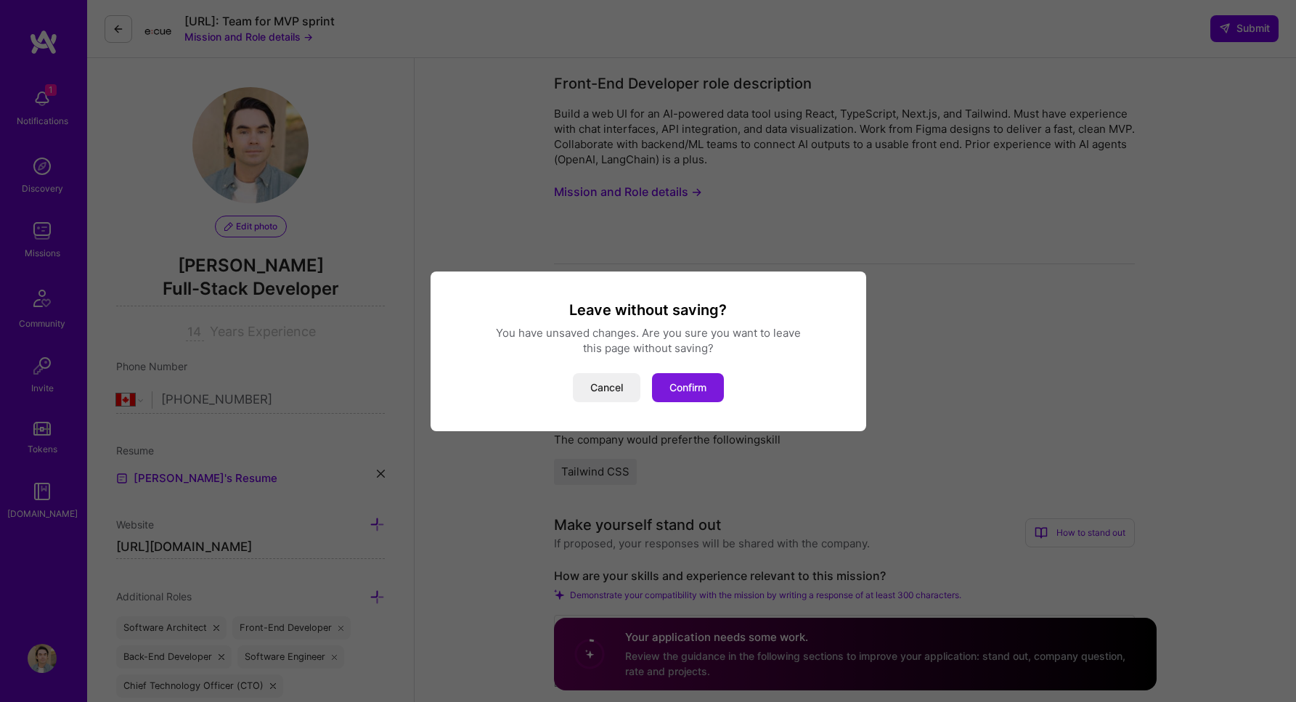
click at [672, 385] on button "Confirm" at bounding box center [688, 387] width 72 height 29
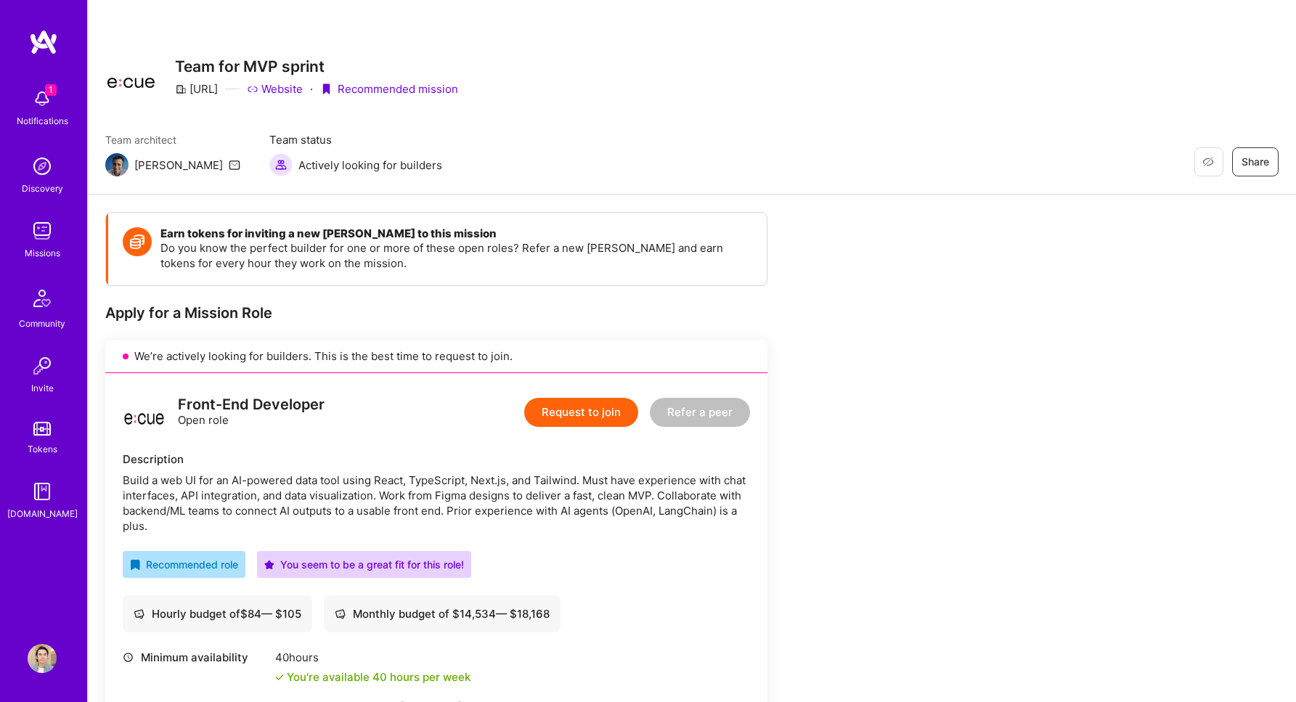
click at [594, 402] on button "Request to join" at bounding box center [581, 412] width 114 height 29
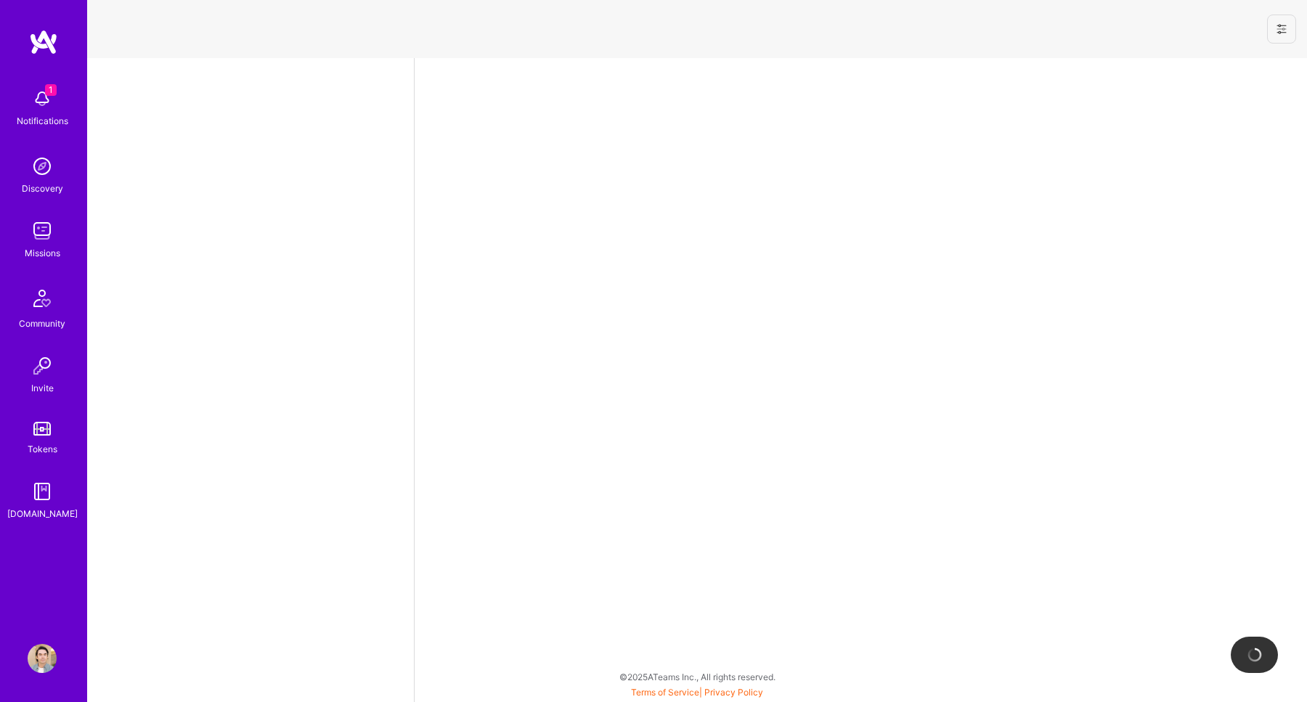
select select "CA"
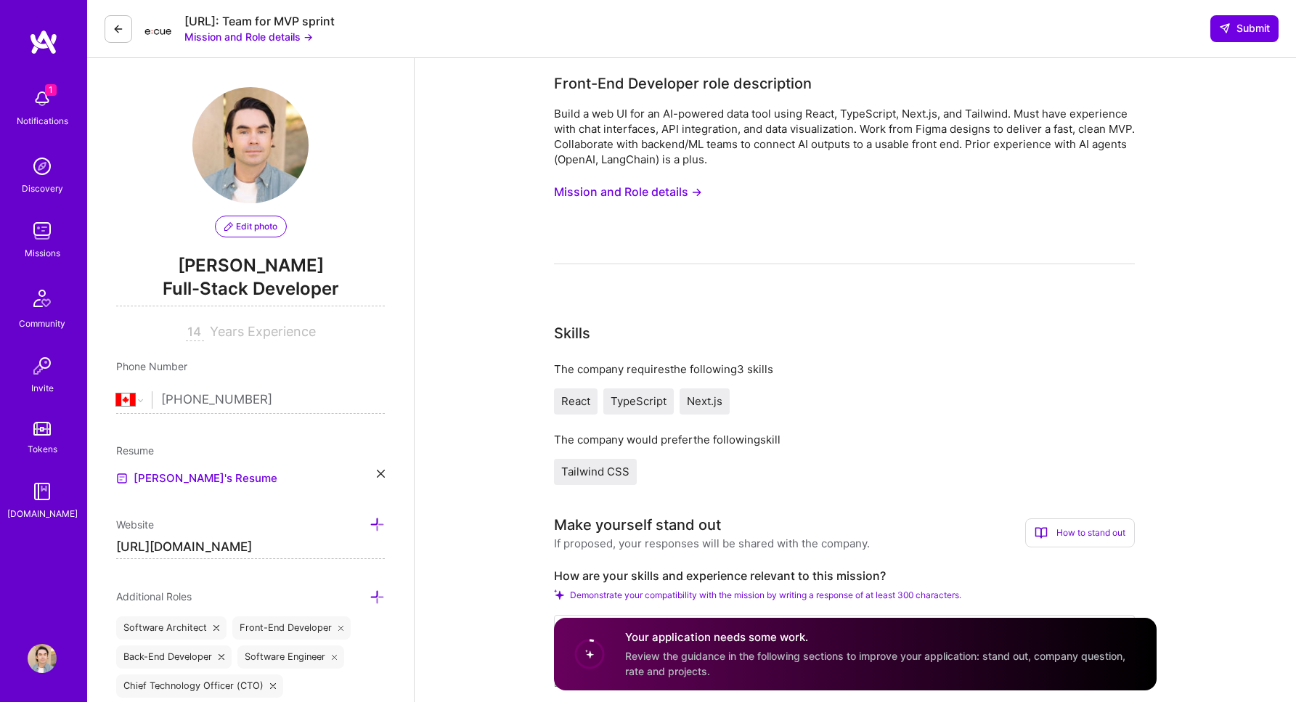
click at [186, 332] on input "14" at bounding box center [195, 332] width 18 height 17
click at [198, 330] on input "14" at bounding box center [195, 332] width 18 height 17
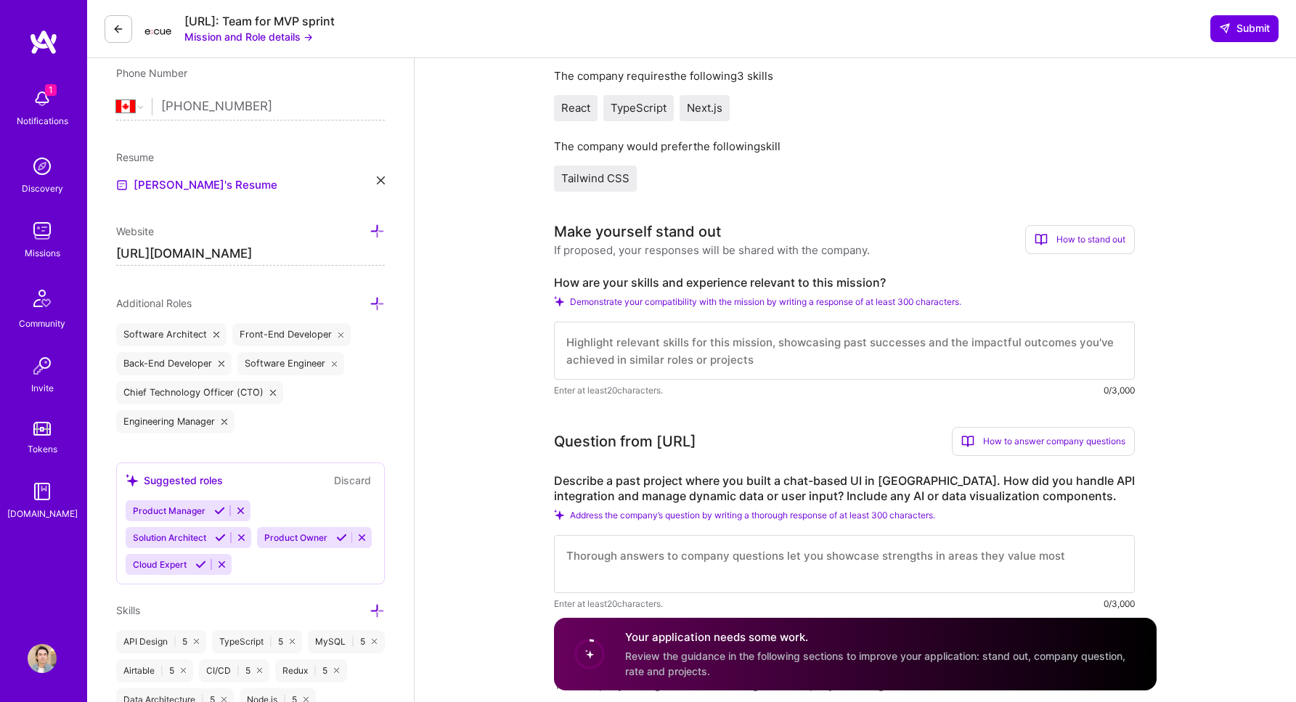
scroll to position [1, 0]
type input "15"
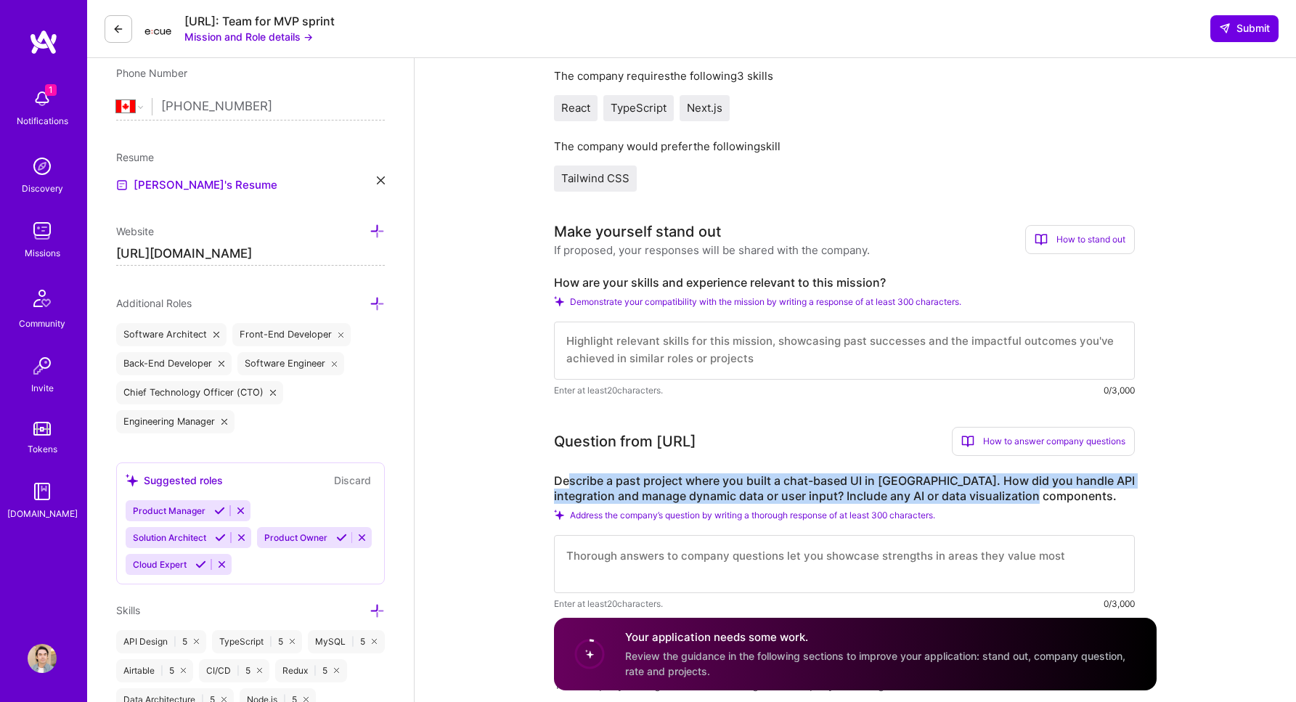
drag, startPoint x: 568, startPoint y: 486, endPoint x: 1056, endPoint y: 493, distance: 488.6
click at [1056, 493] on label "Describe a past project where you built a chat-based UI in [GEOGRAPHIC_DATA]. H…" at bounding box center [844, 488] width 581 height 30
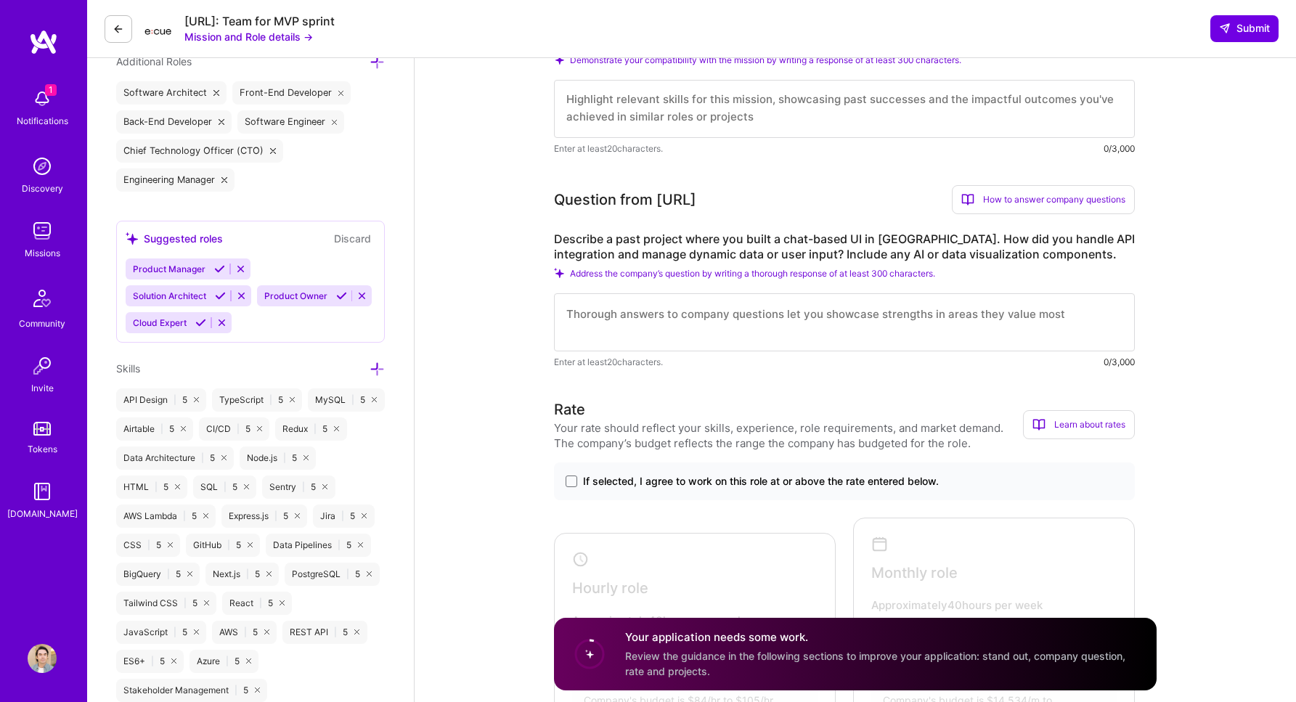
scroll to position [0, 0]
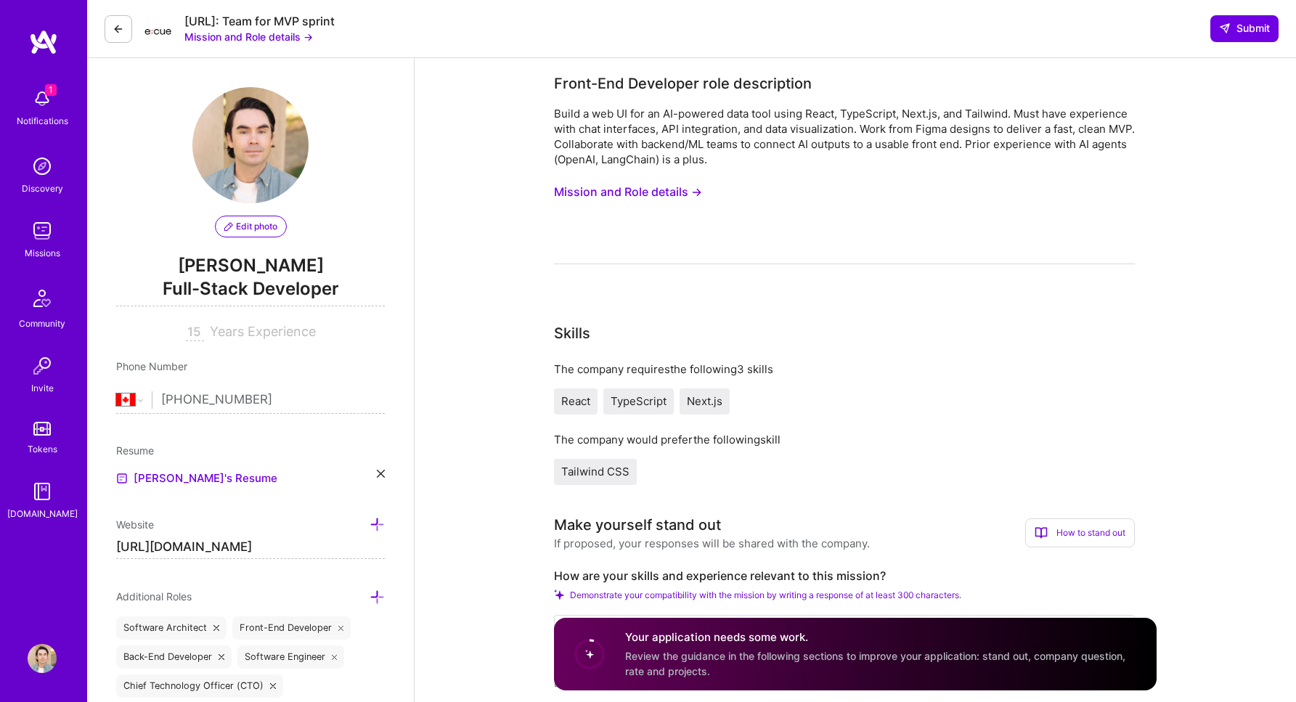
click at [40, 29] on img at bounding box center [43, 42] width 29 height 26
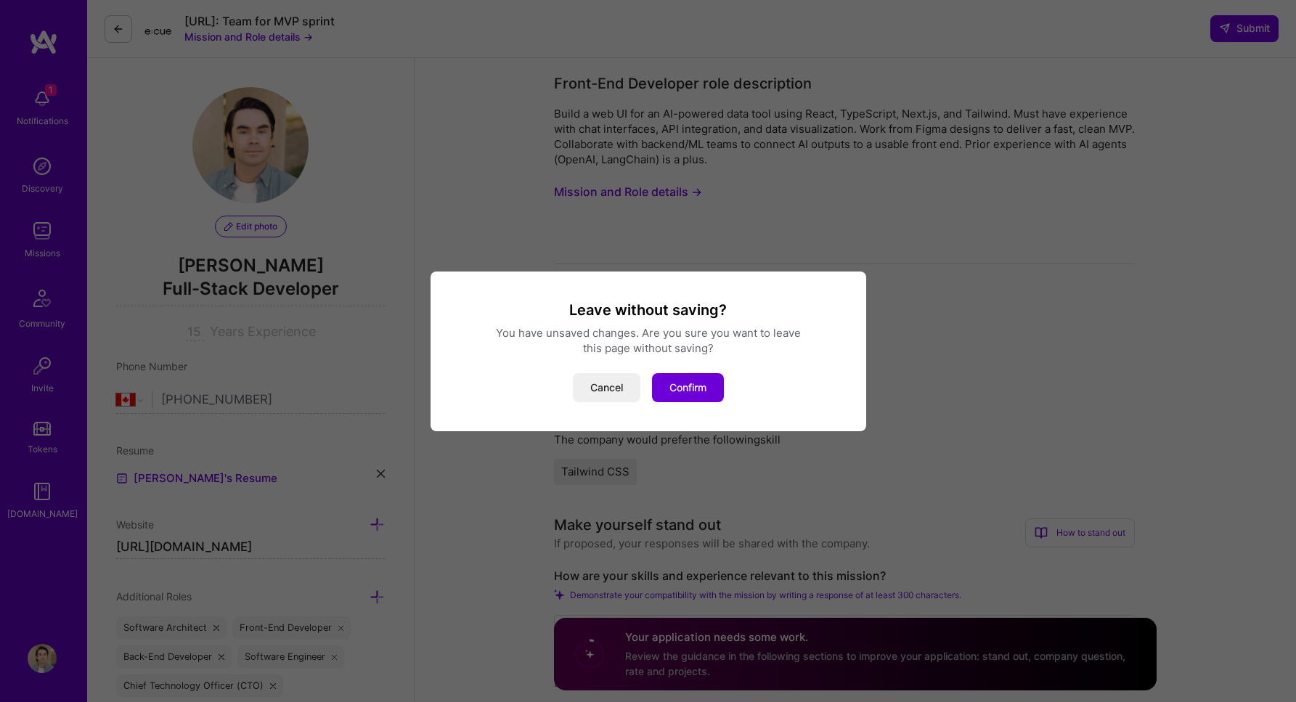
click at [733, 401] on div "Leave without saving? You have unsaved changes. Are you sure you want to leave …" at bounding box center [648, 351] width 436 height 160
click at [732, 401] on div "Cancel Confirm" at bounding box center [648, 387] width 401 height 29
click at [724, 397] on button "Confirm" at bounding box center [688, 387] width 72 height 29
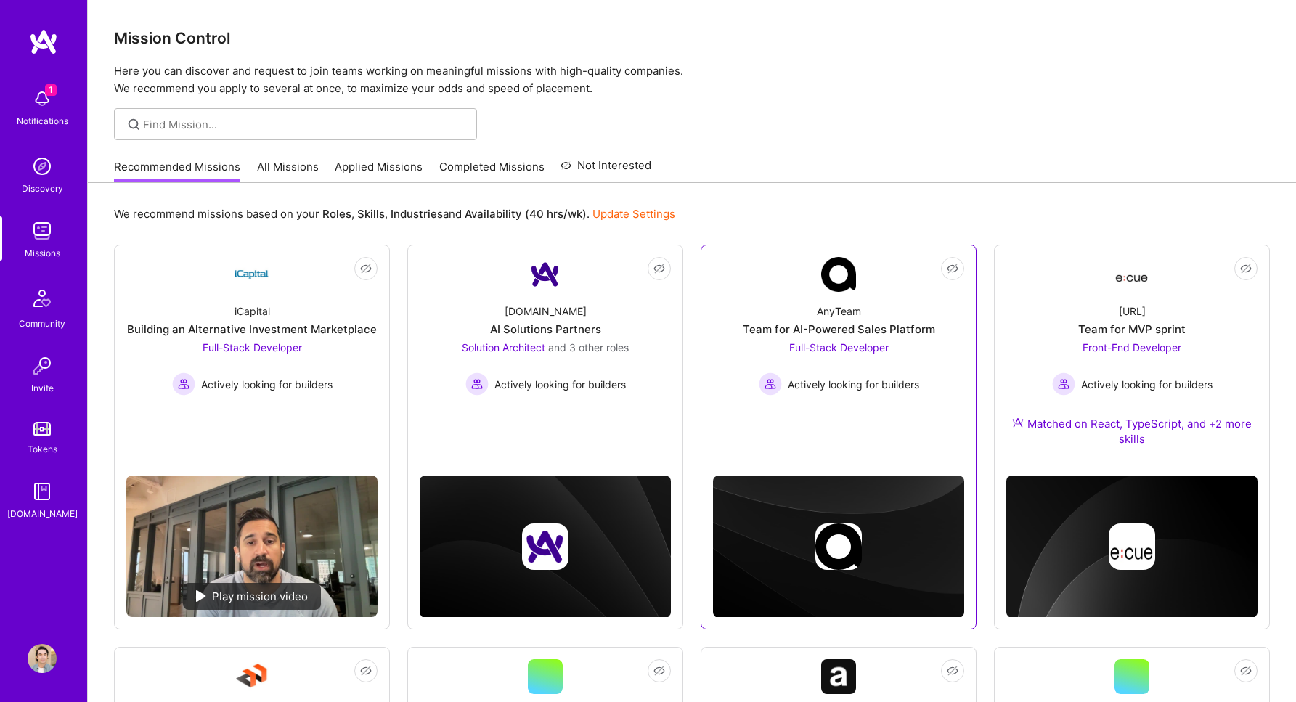
click at [706, 388] on div "Not Interested AnyTeam Team for AI-Powered Sales Platform Full-Stack Developer …" at bounding box center [838, 437] width 276 height 385
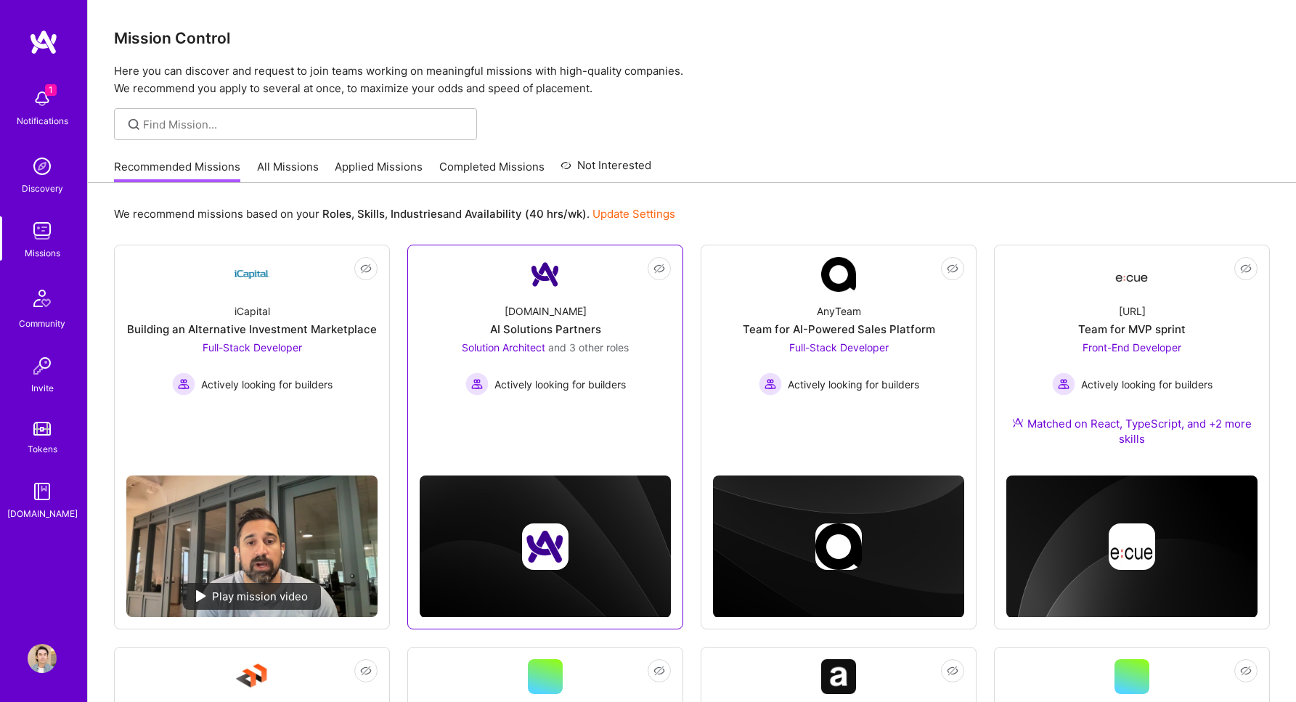
click at [602, 367] on div "Solution Architect and 3 other roles Actively looking for builders" at bounding box center [545, 368] width 167 height 56
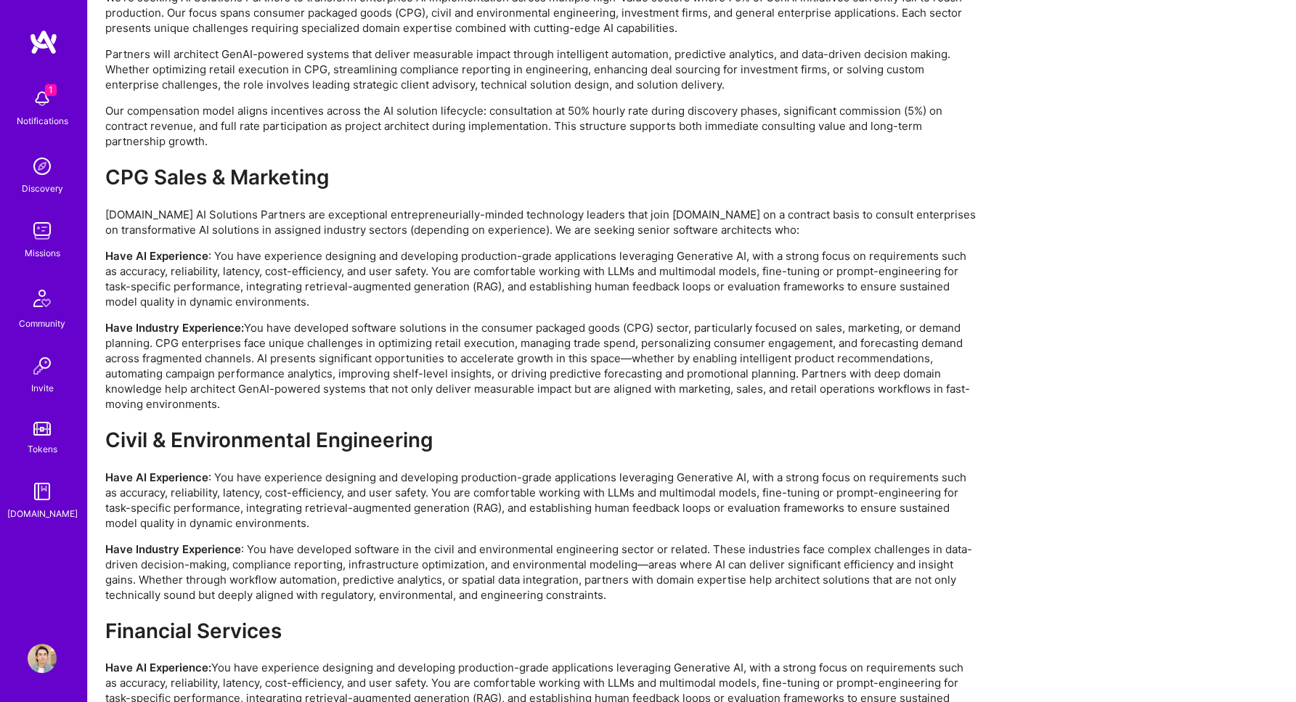
scroll to position [3048, 0]
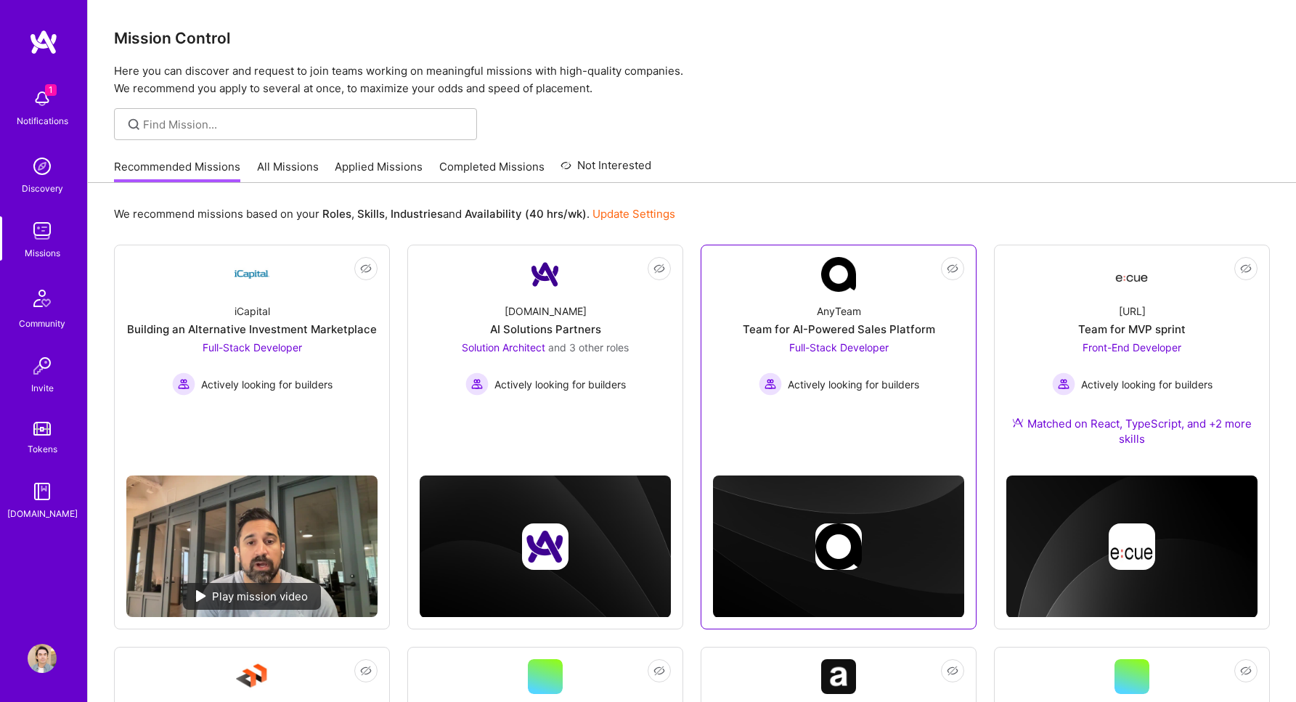
click at [920, 360] on div "AnyTeam Team for AI-Powered Sales Platform Full-Stack Developer Actively lookin…" at bounding box center [838, 344] width 251 height 104
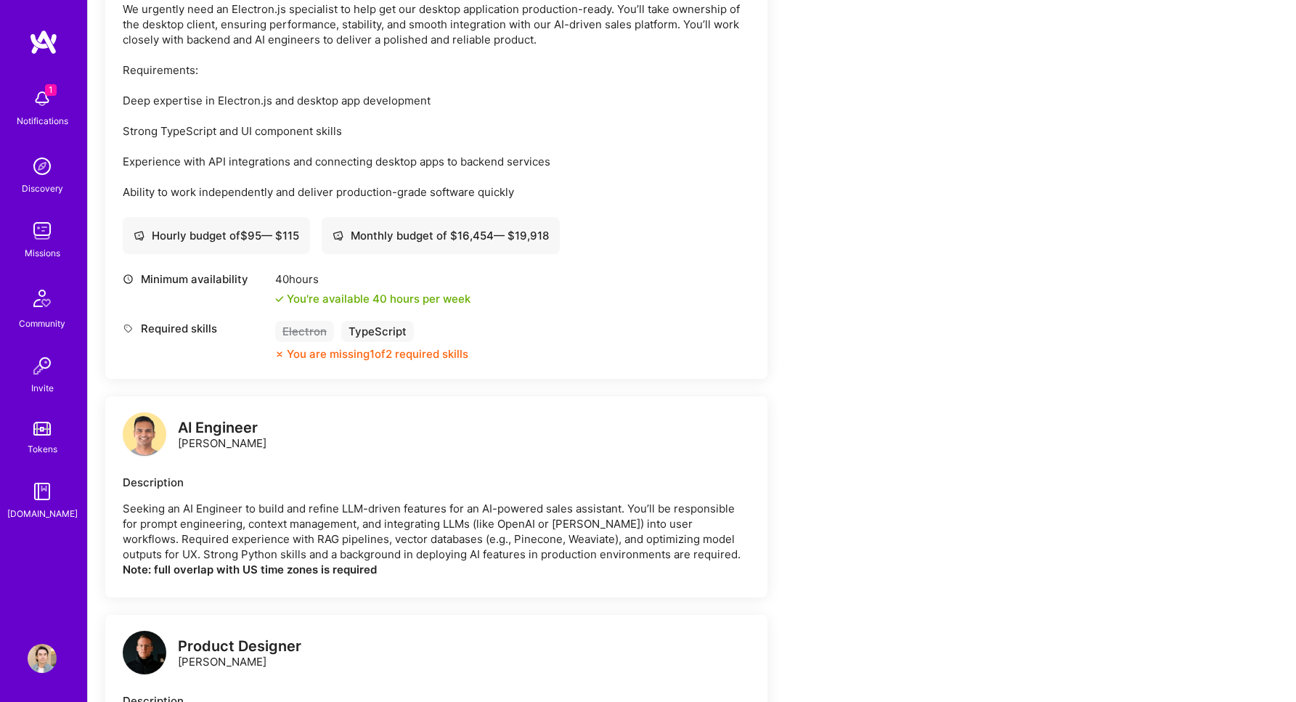
scroll to position [469, 0]
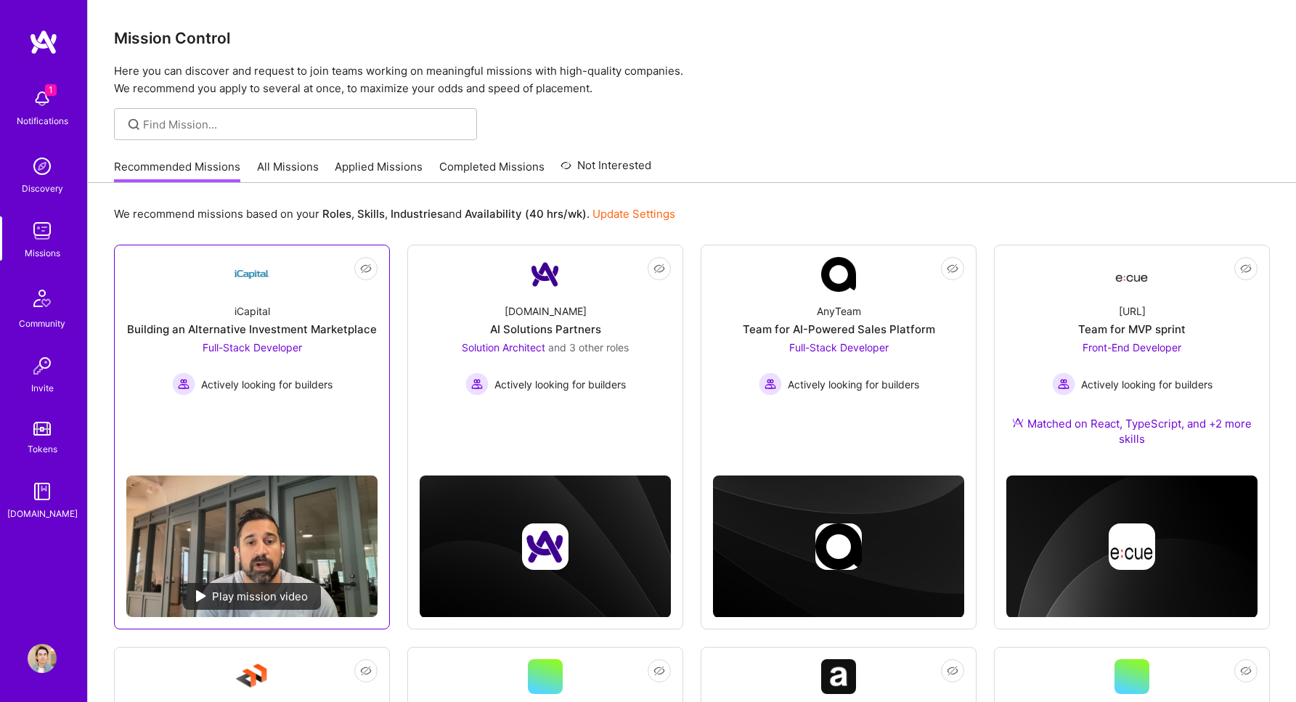
click at [175, 308] on div "iCapital Building an Alternative Investment Marketplace Full-Stack Developer Ac…" at bounding box center [251, 344] width 251 height 104
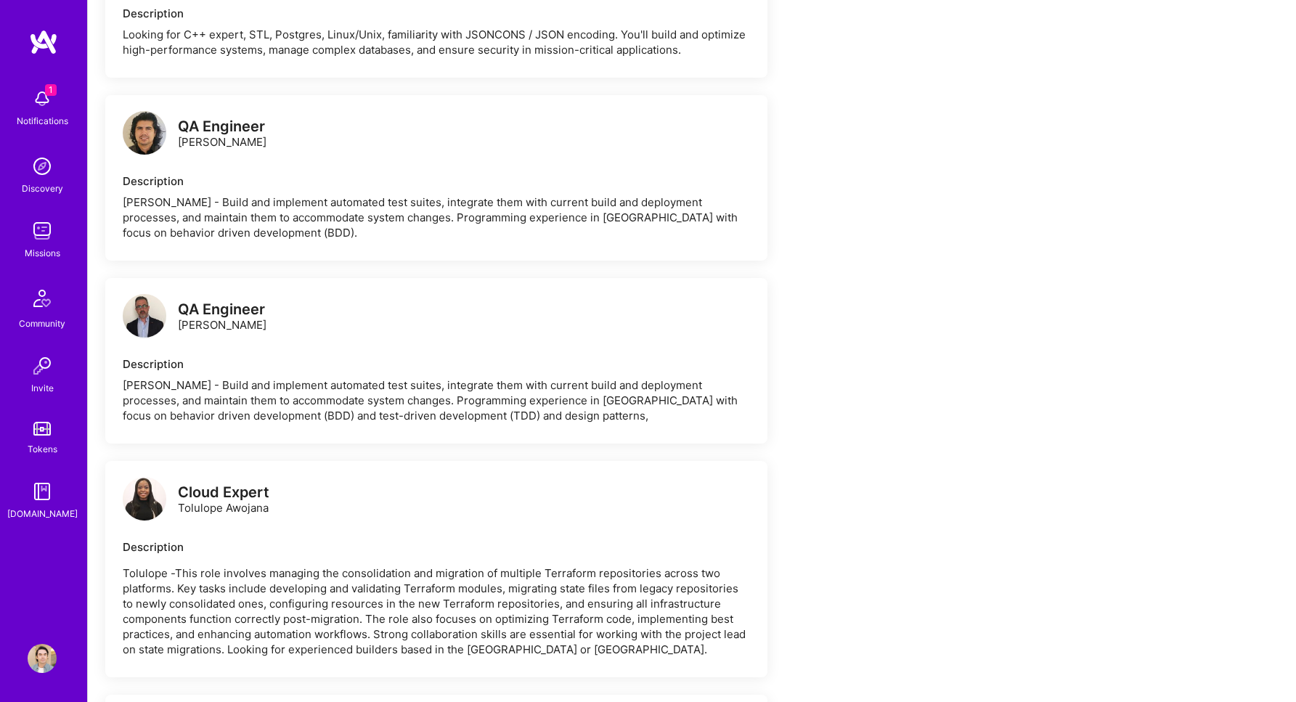
scroll to position [3009, 0]
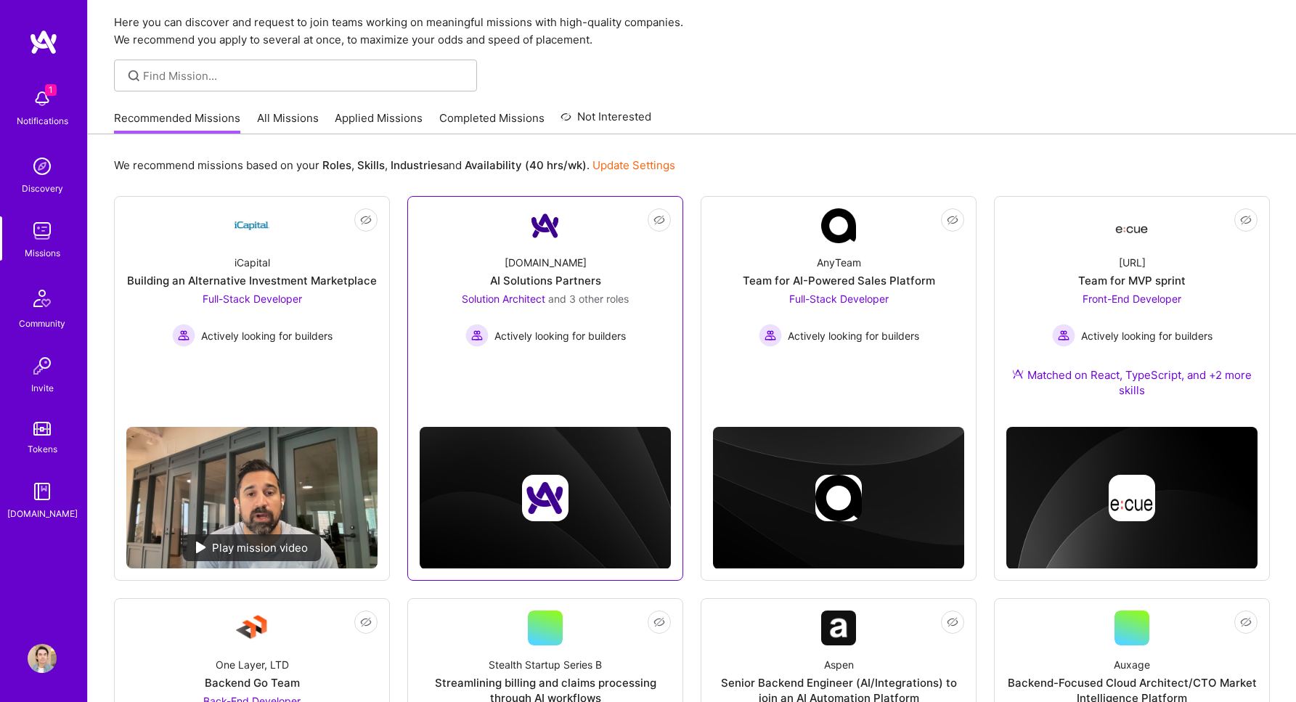
scroll to position [51, 0]
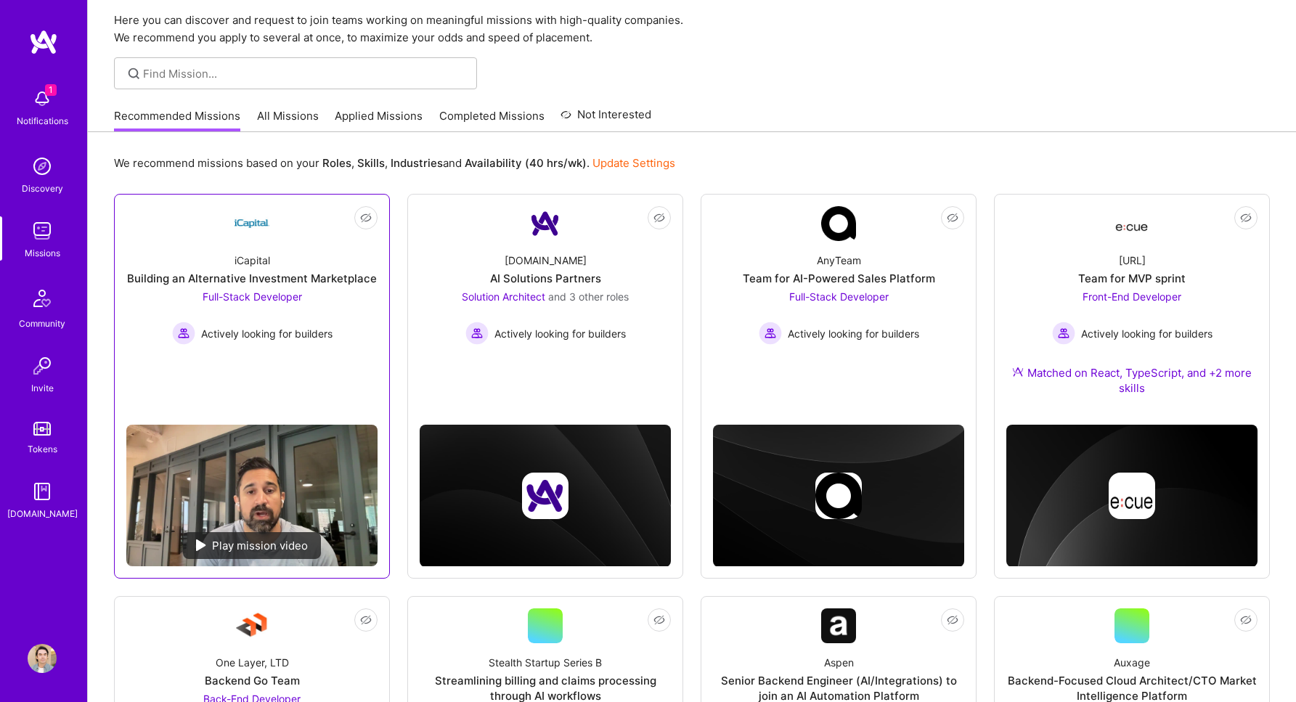
click at [279, 364] on link "Not Interested iCapital Building an Alternative Investment Marketplace Full-Sta…" at bounding box center [251, 309] width 251 height 207
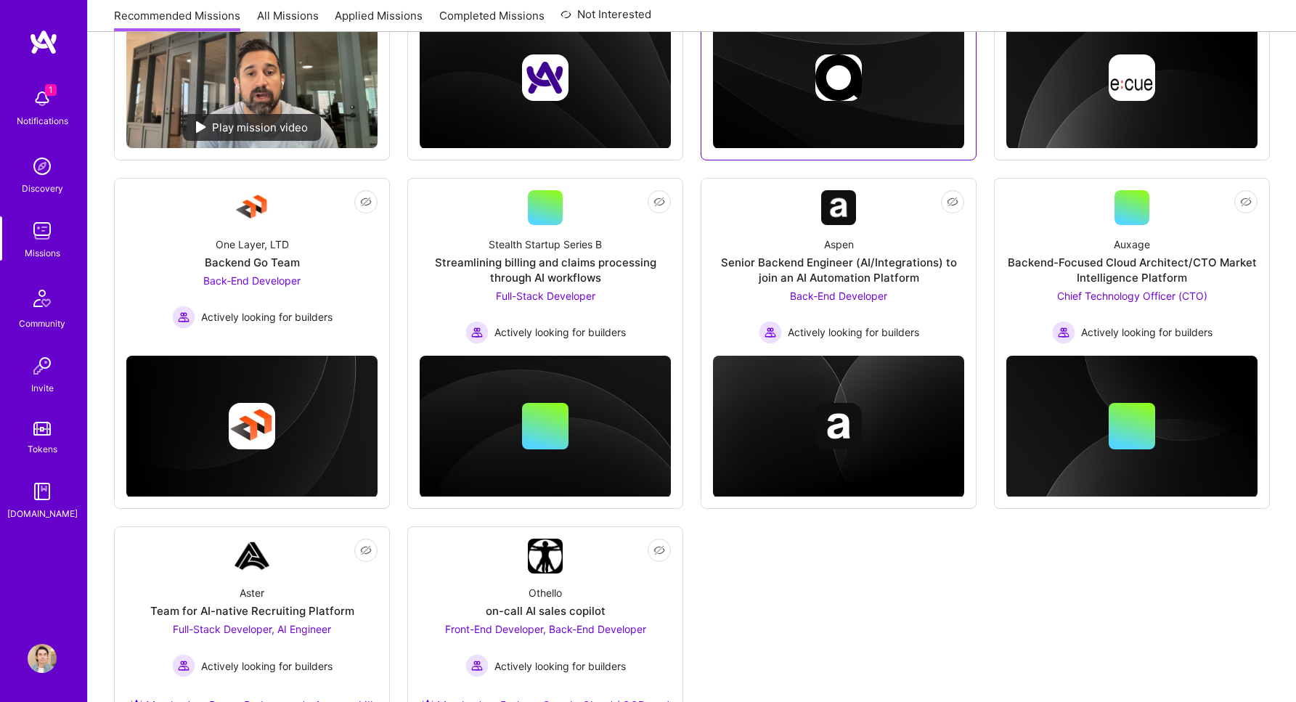
scroll to position [481, 0]
